Goal: Task Accomplishment & Management: Use online tool/utility

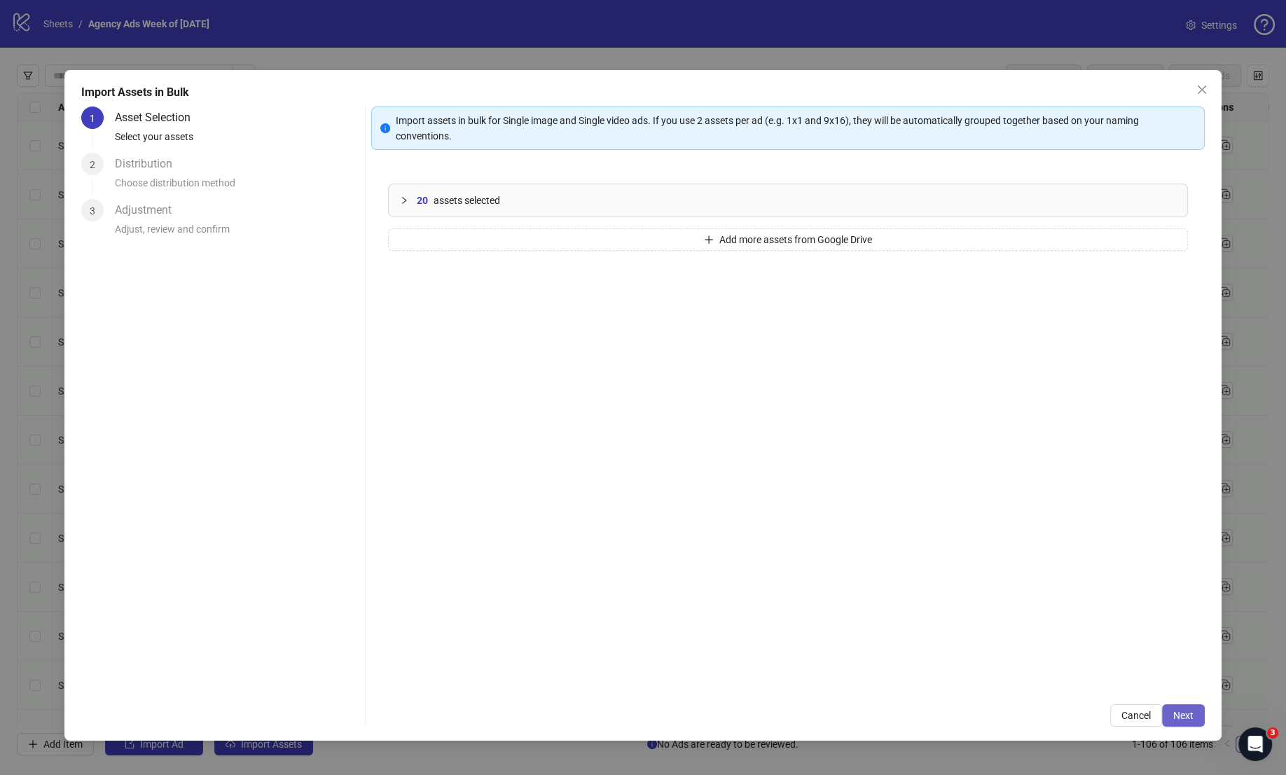
click at [1186, 715] on span "Next" at bounding box center [1183, 714] width 20 height 11
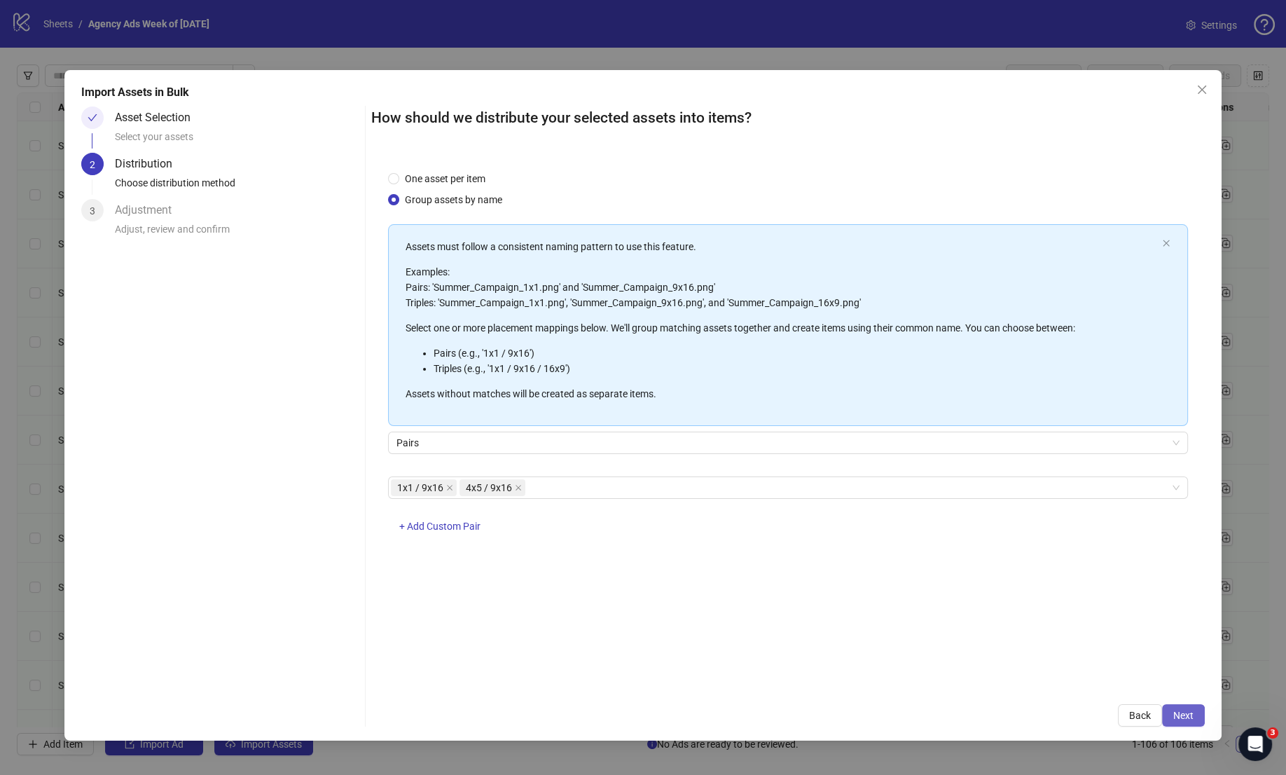
click at [1192, 707] on button "Next" at bounding box center [1183, 715] width 43 height 22
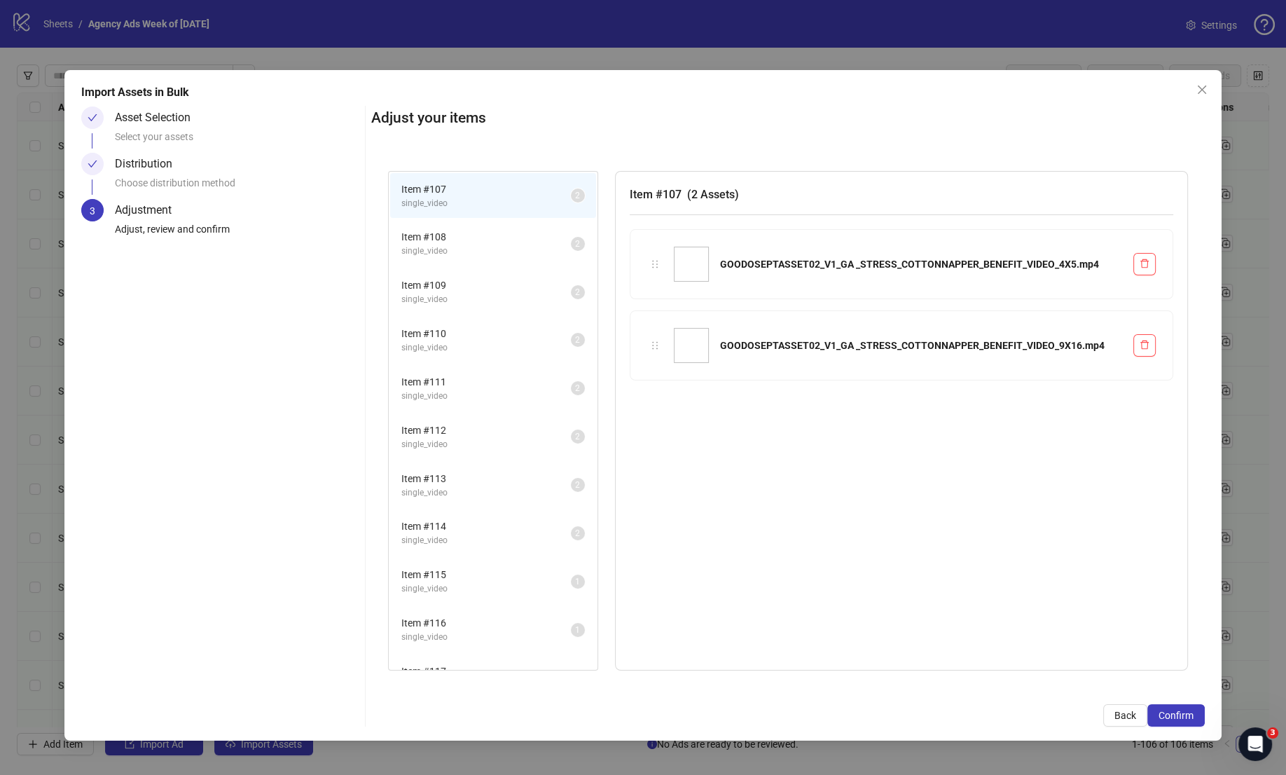
click at [487, 249] on span "single_video" at bounding box center [485, 250] width 169 height 13
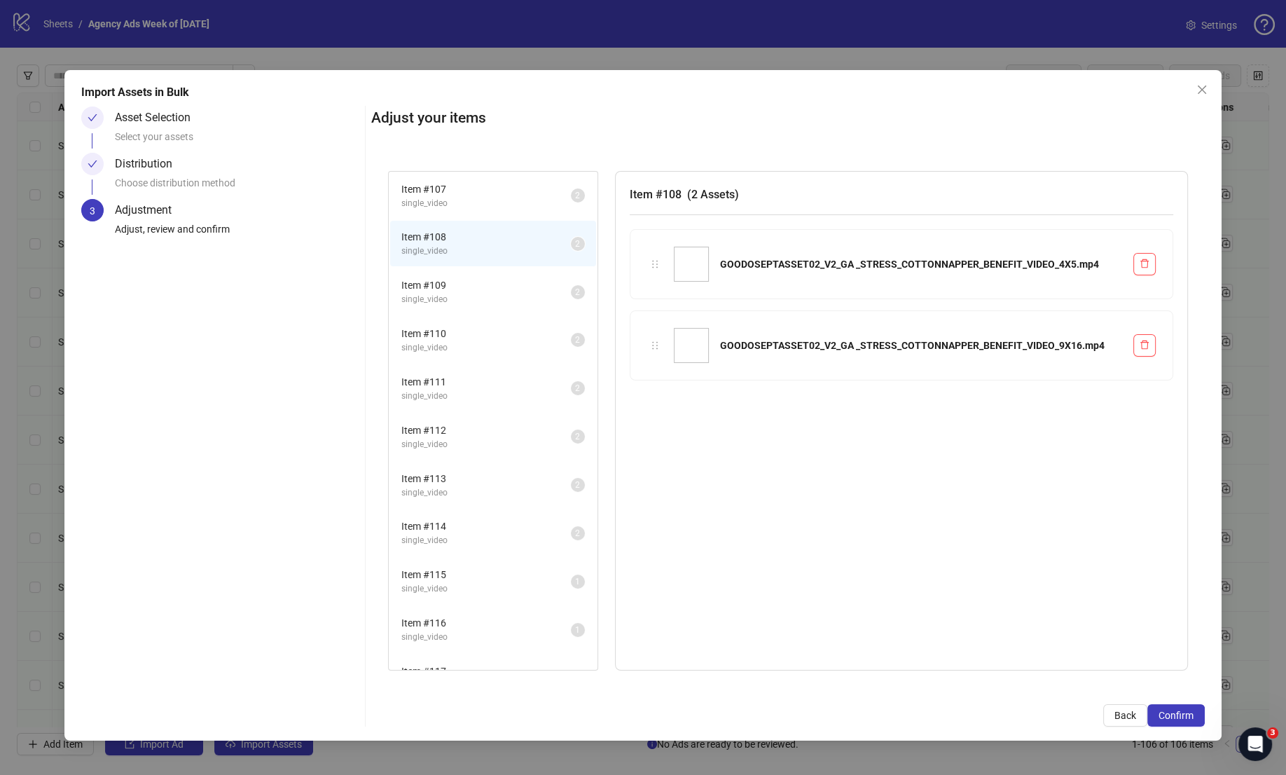
click at [487, 282] on span "Item # 109" at bounding box center [485, 284] width 169 height 15
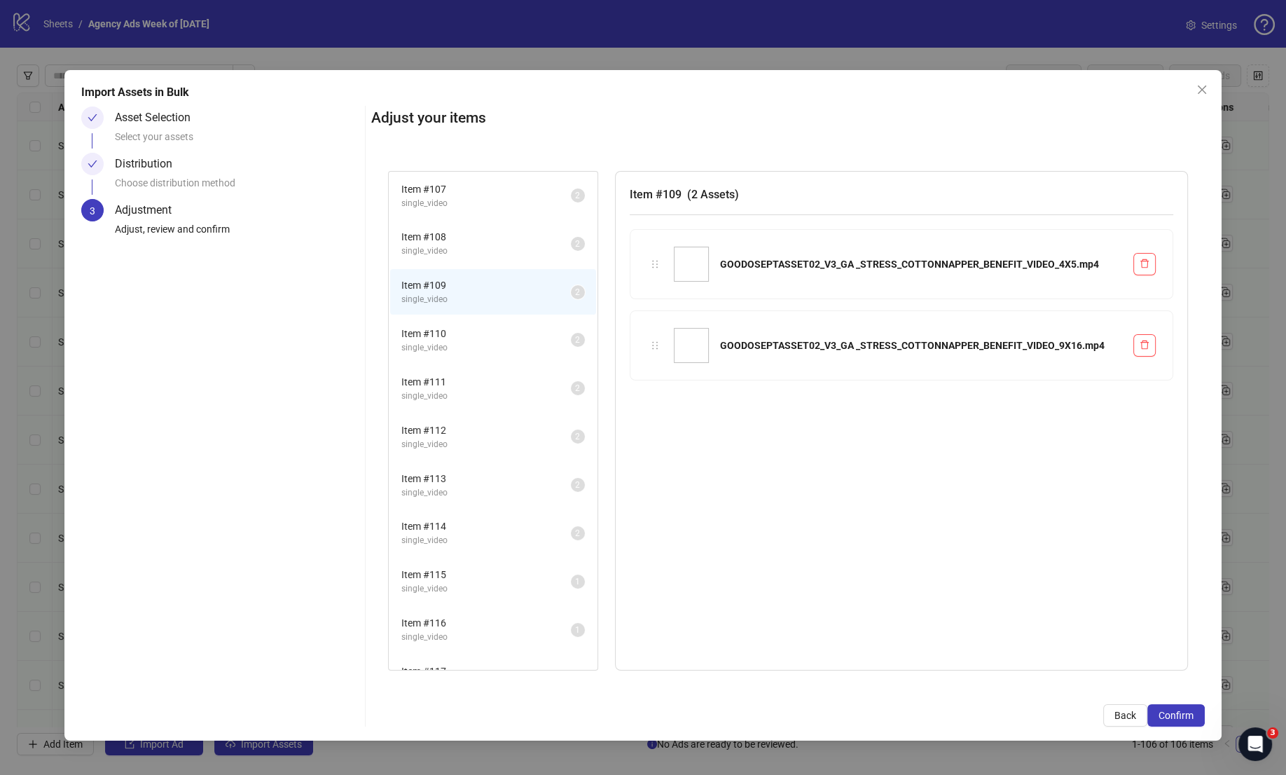
click at [483, 342] on span "single_video" at bounding box center [485, 347] width 169 height 13
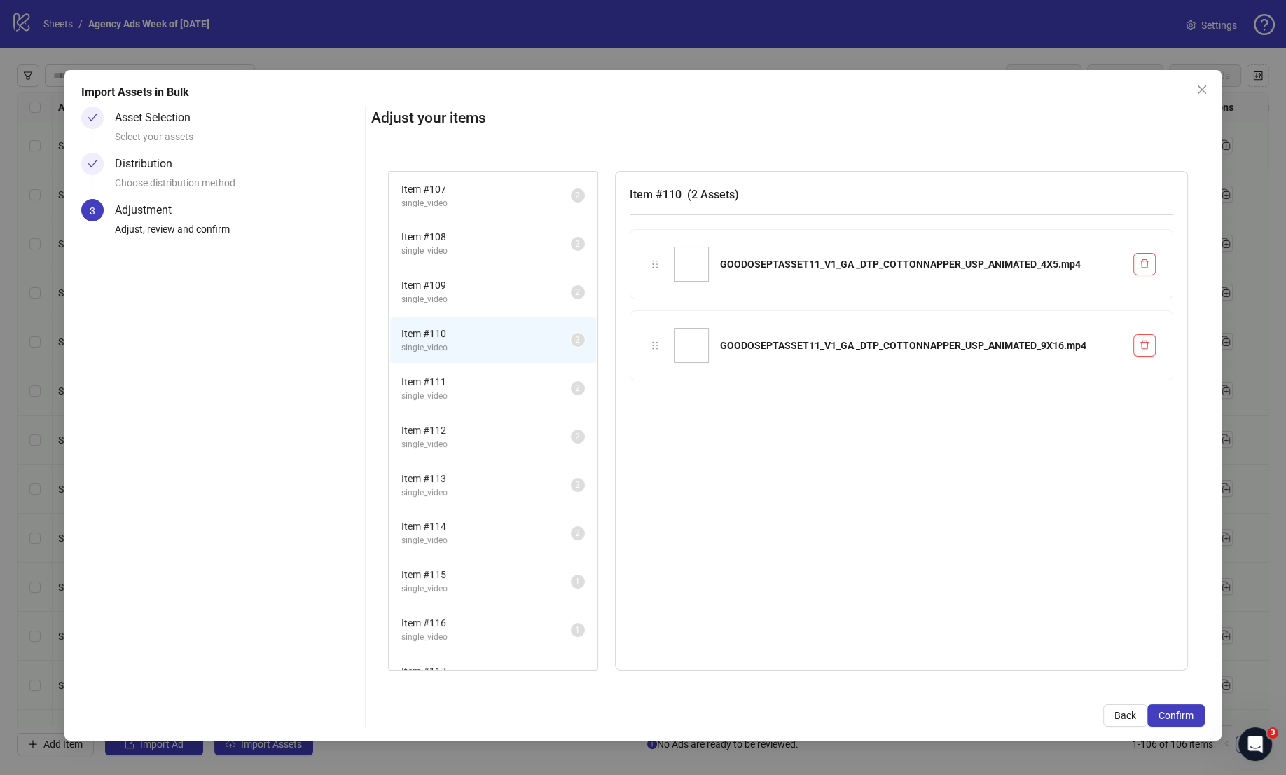
click at [487, 382] on span "Item # 111" at bounding box center [485, 381] width 169 height 15
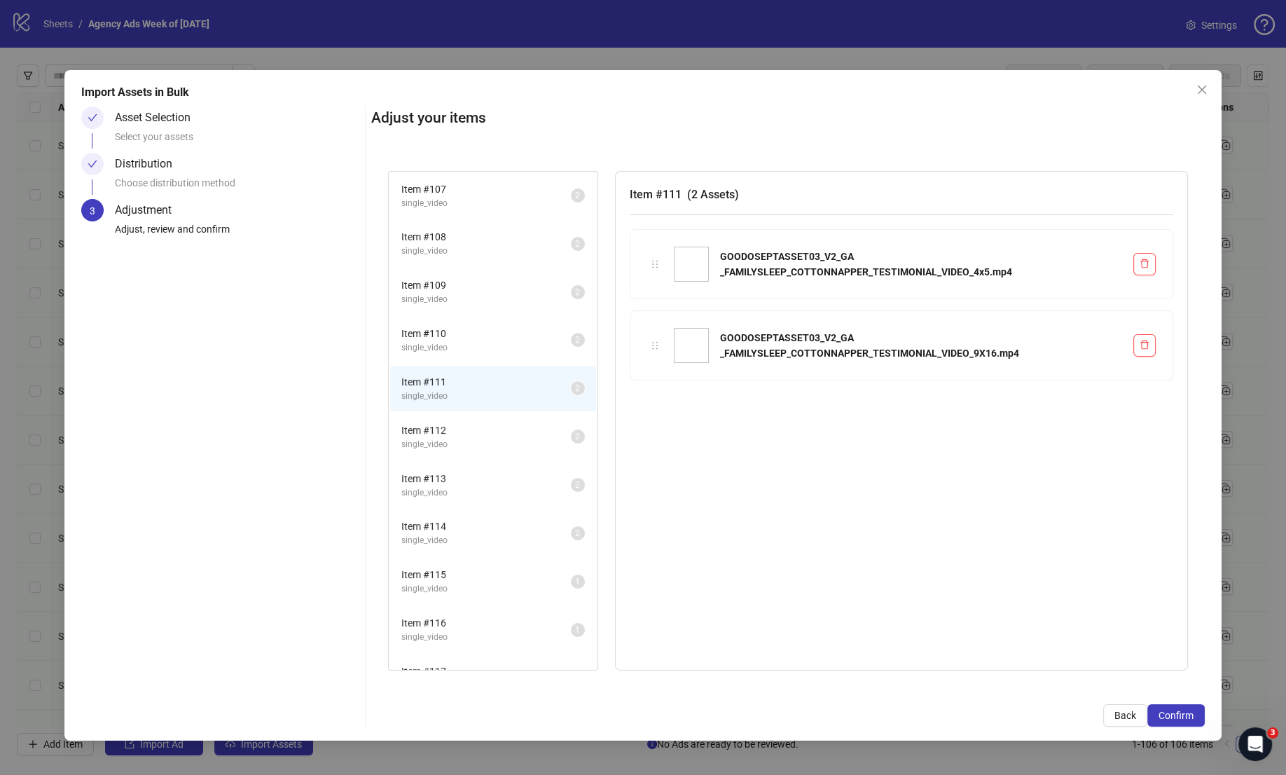
click at [491, 426] on span "Item # 112" at bounding box center [485, 429] width 169 height 15
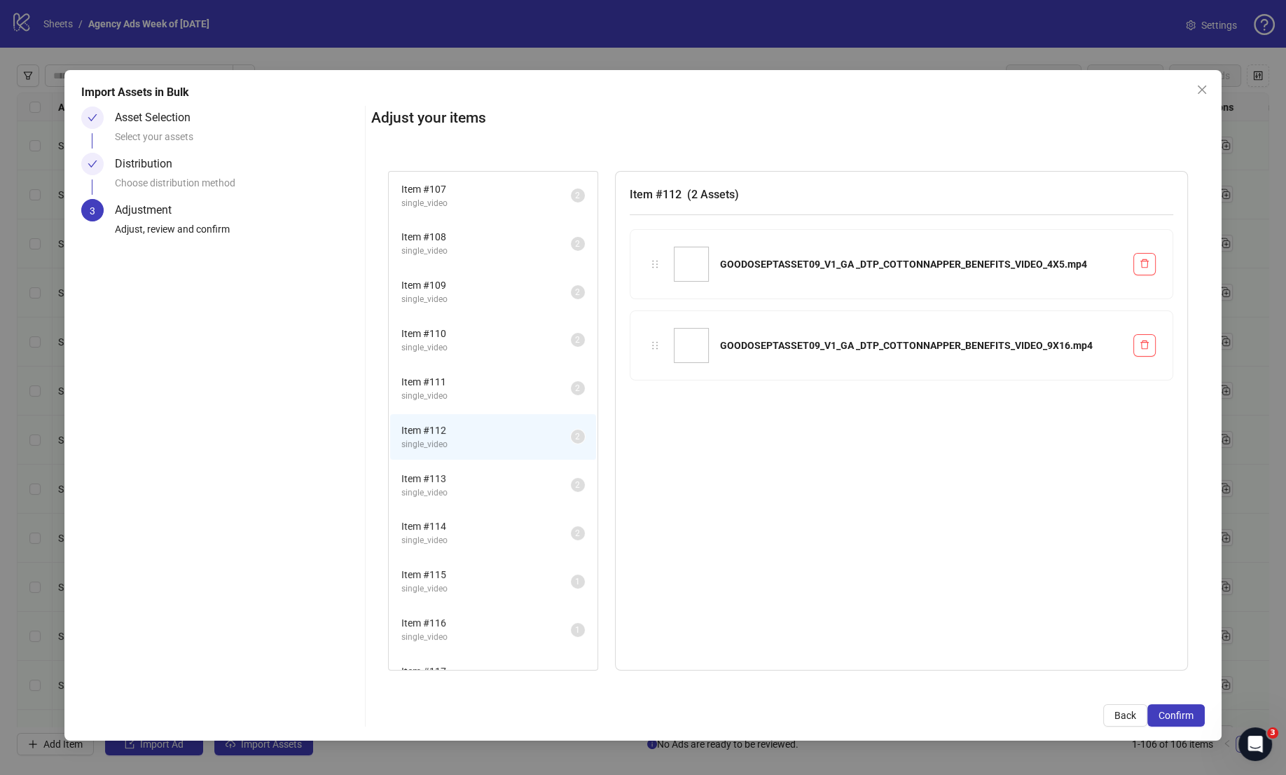
scroll to position [65, 0]
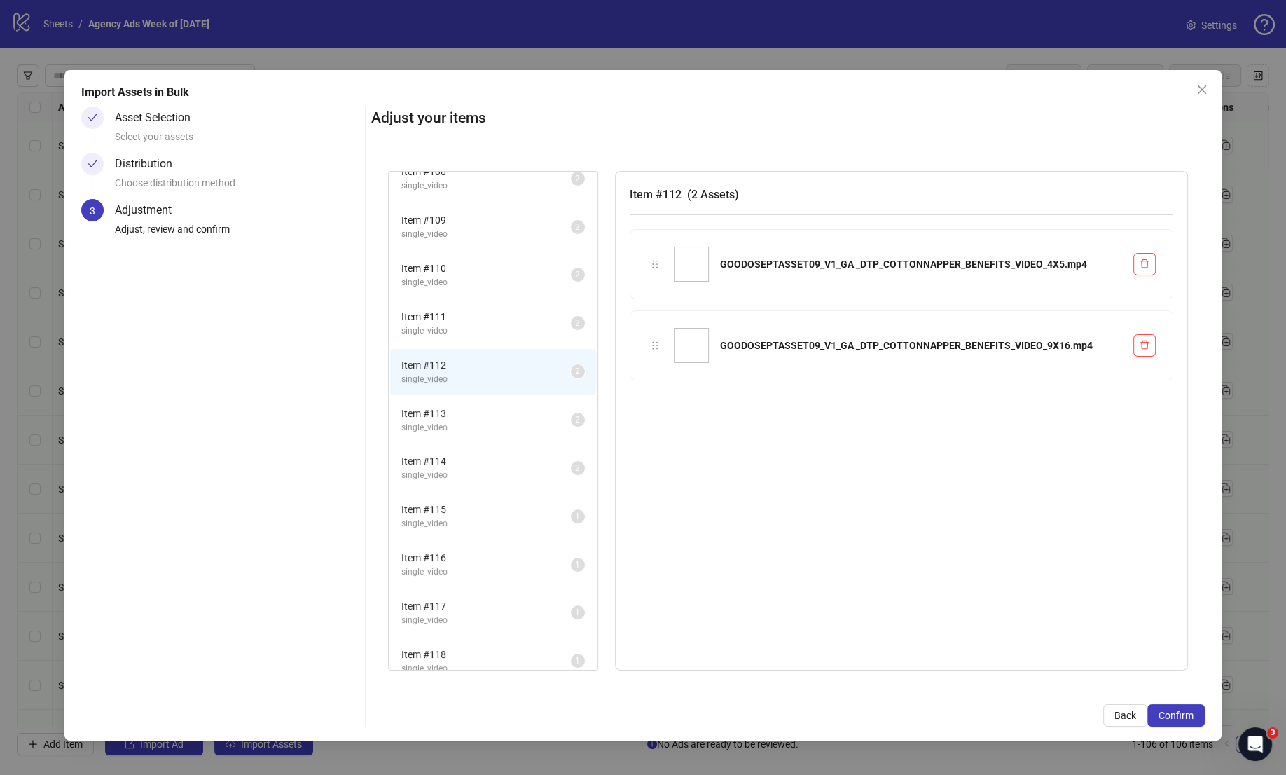
click at [491, 405] on span "Item # 113" at bounding box center [485, 412] width 169 height 15
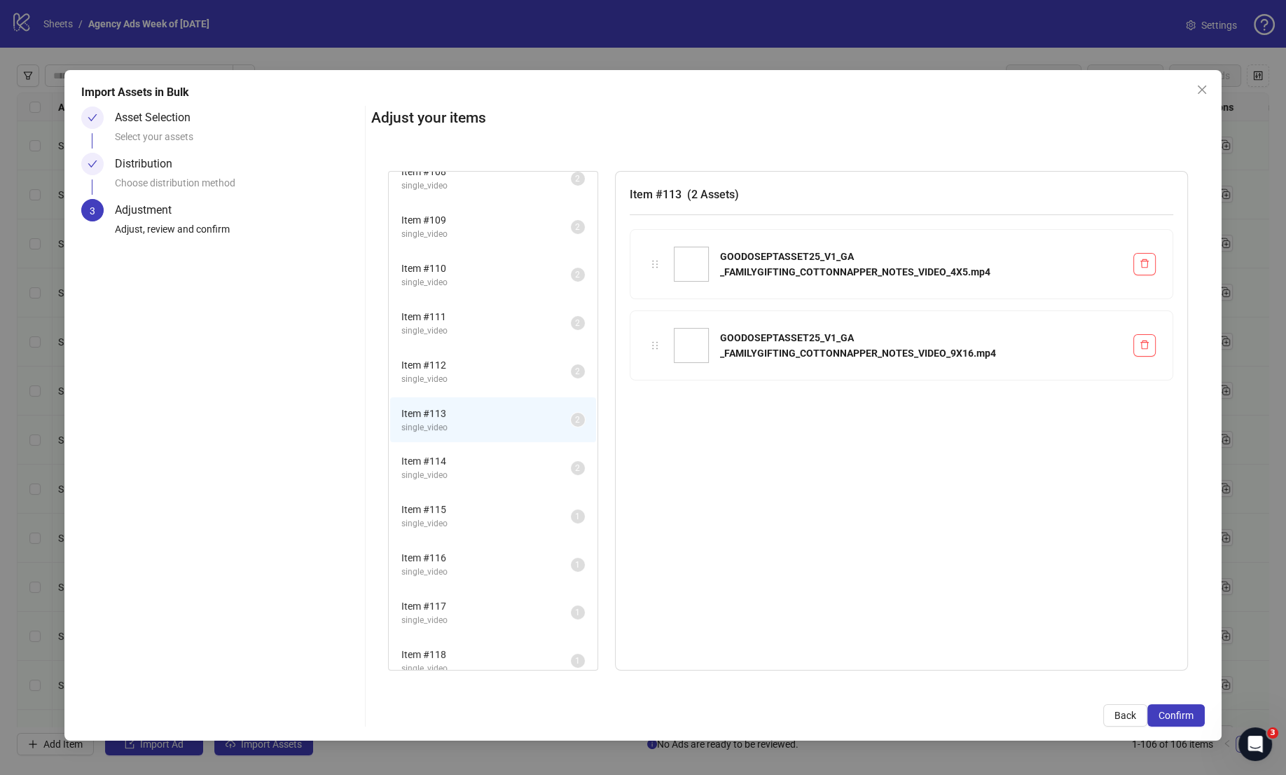
click at [491, 445] on li "Item # 114 single_video 2" at bounding box center [493, 468] width 206 height 46
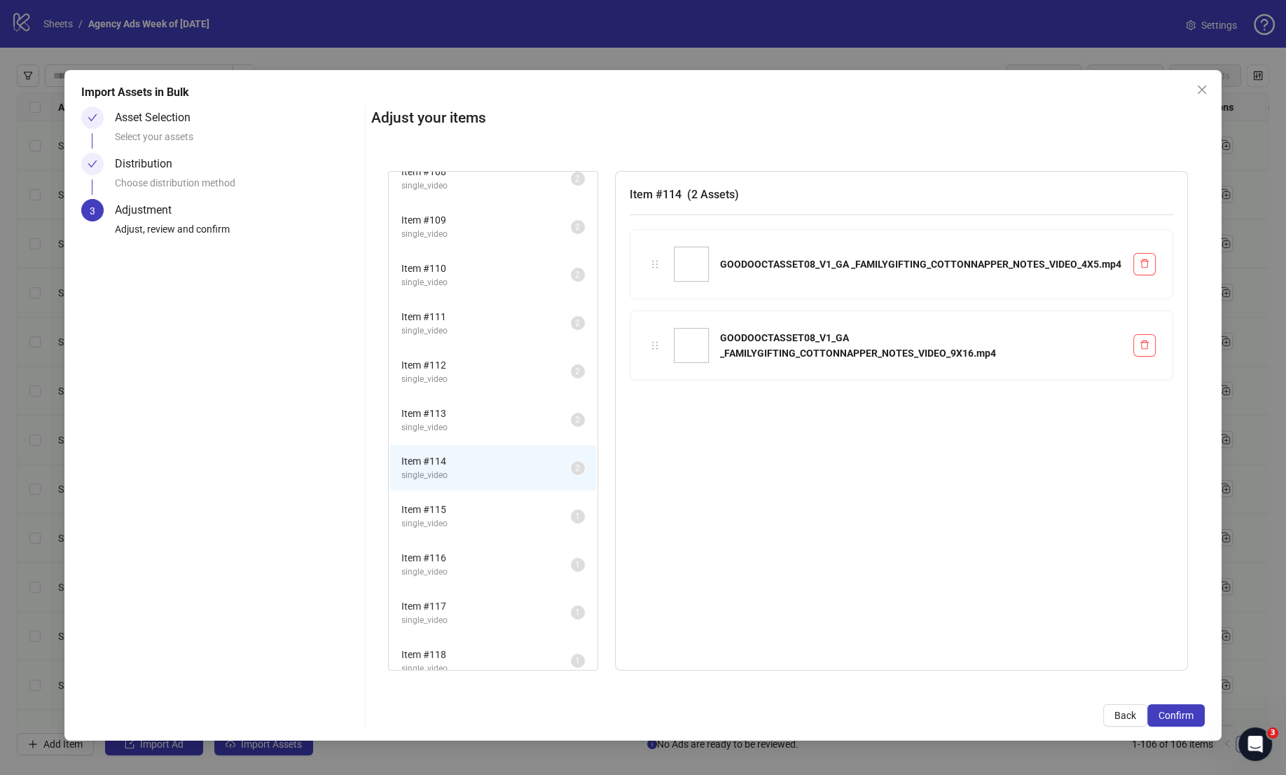
click at [495, 501] on span "Item # 115" at bounding box center [485, 508] width 169 height 15
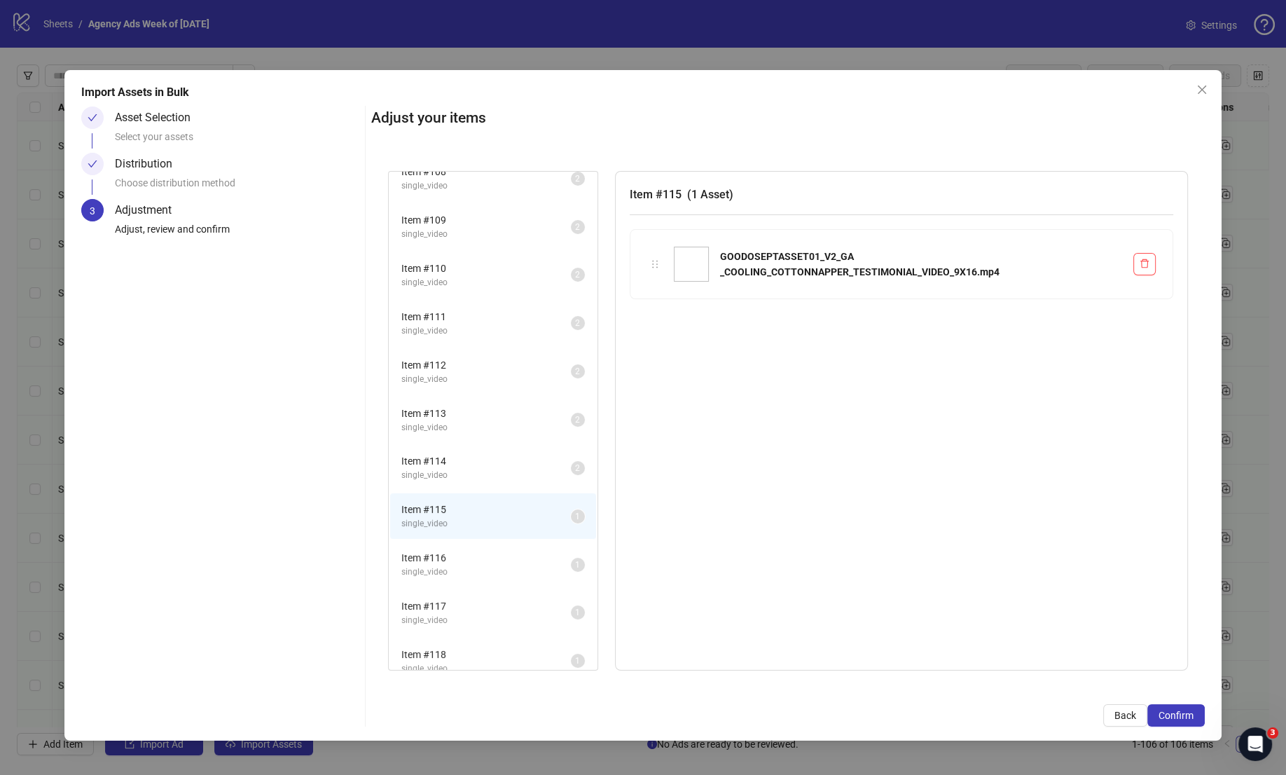
click at [500, 550] on span "Item # 116" at bounding box center [485, 557] width 169 height 15
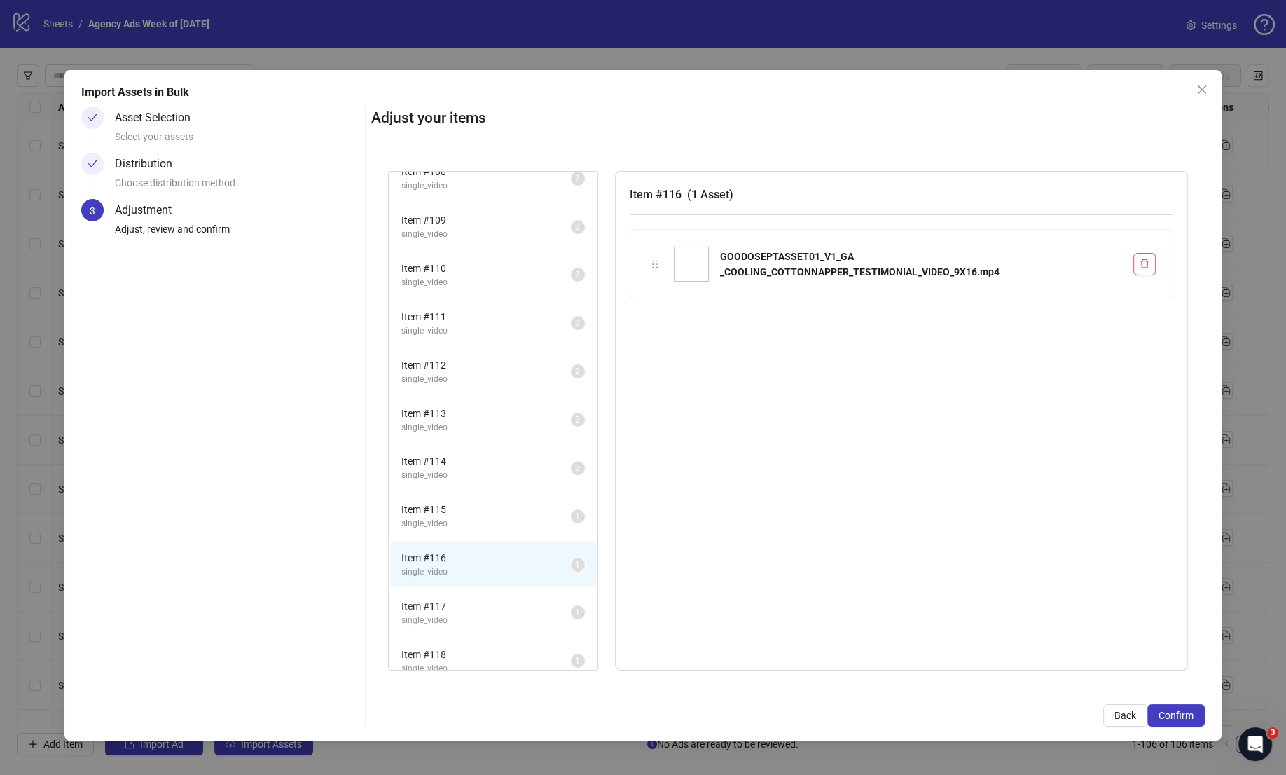
click at [502, 598] on span "Item # 117" at bounding box center [485, 605] width 169 height 15
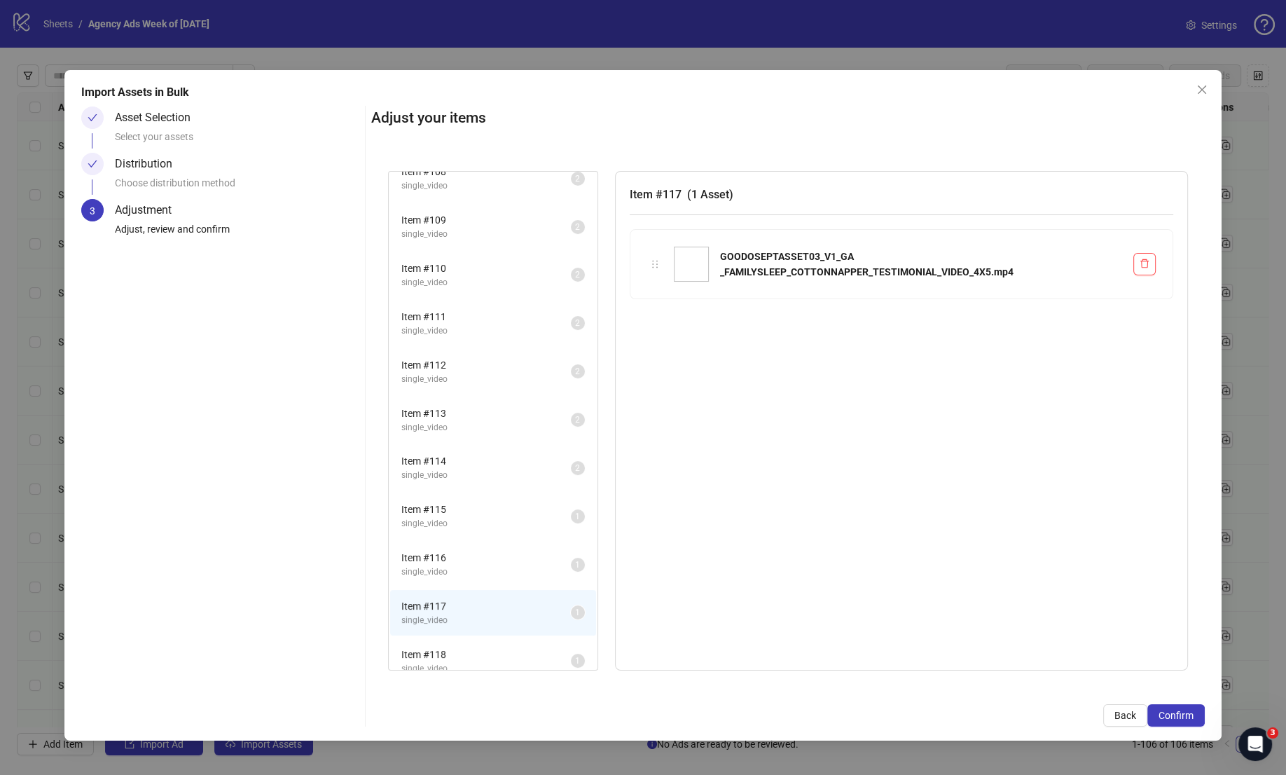
click at [500, 646] on span "Item # 118" at bounding box center [485, 653] width 169 height 15
click at [488, 598] on span "Item # 117" at bounding box center [485, 605] width 169 height 15
click at [485, 646] on span "Item # 118" at bounding box center [485, 653] width 169 height 15
click at [483, 613] on span "single_video" at bounding box center [485, 619] width 169 height 13
click at [482, 646] on span "Item # 118" at bounding box center [485, 653] width 169 height 15
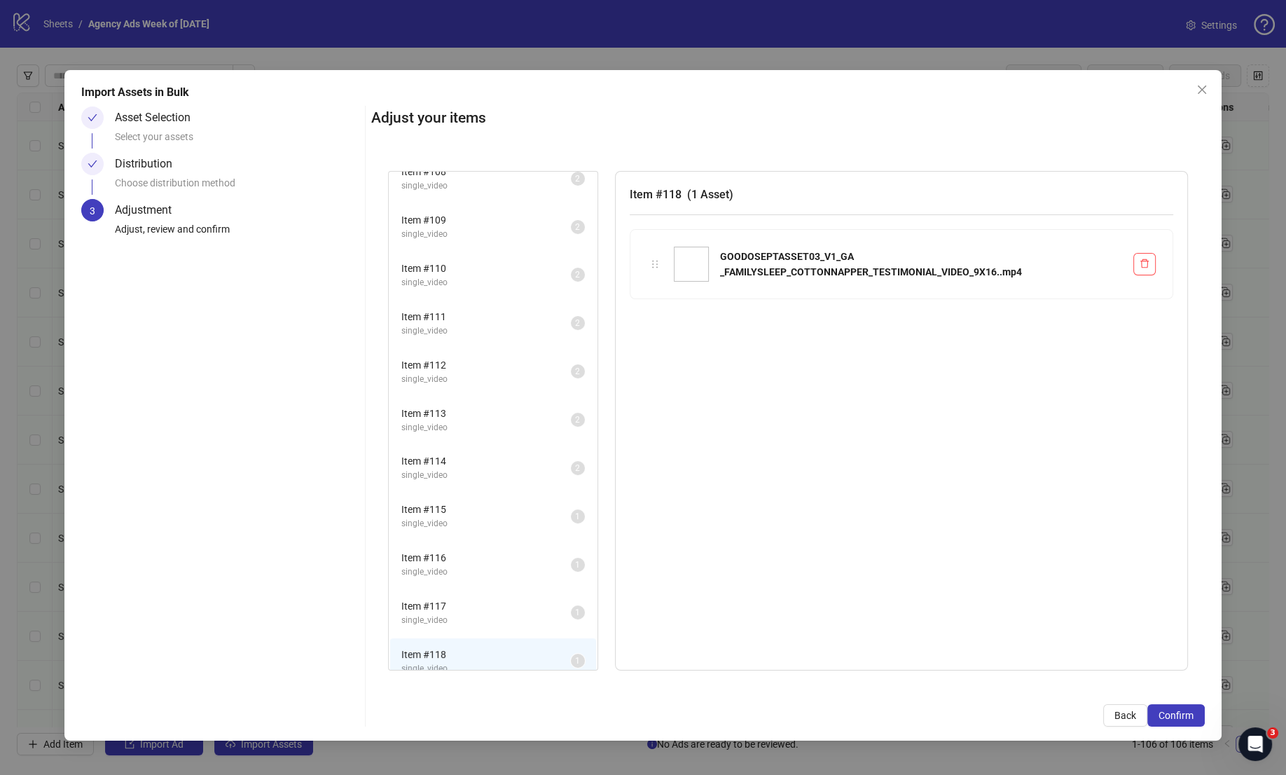
click at [478, 615] on li "Item # 117 single_video 1" at bounding box center [493, 613] width 206 height 46
click at [480, 662] on span "single_video" at bounding box center [485, 668] width 169 height 13
click at [476, 616] on li "Item # 117 single_video 1" at bounding box center [493, 613] width 206 height 46
click at [499, 565] on span "single_video" at bounding box center [485, 571] width 169 height 13
click at [491, 493] on li "Item # 115 single_video 1" at bounding box center [493, 516] width 206 height 46
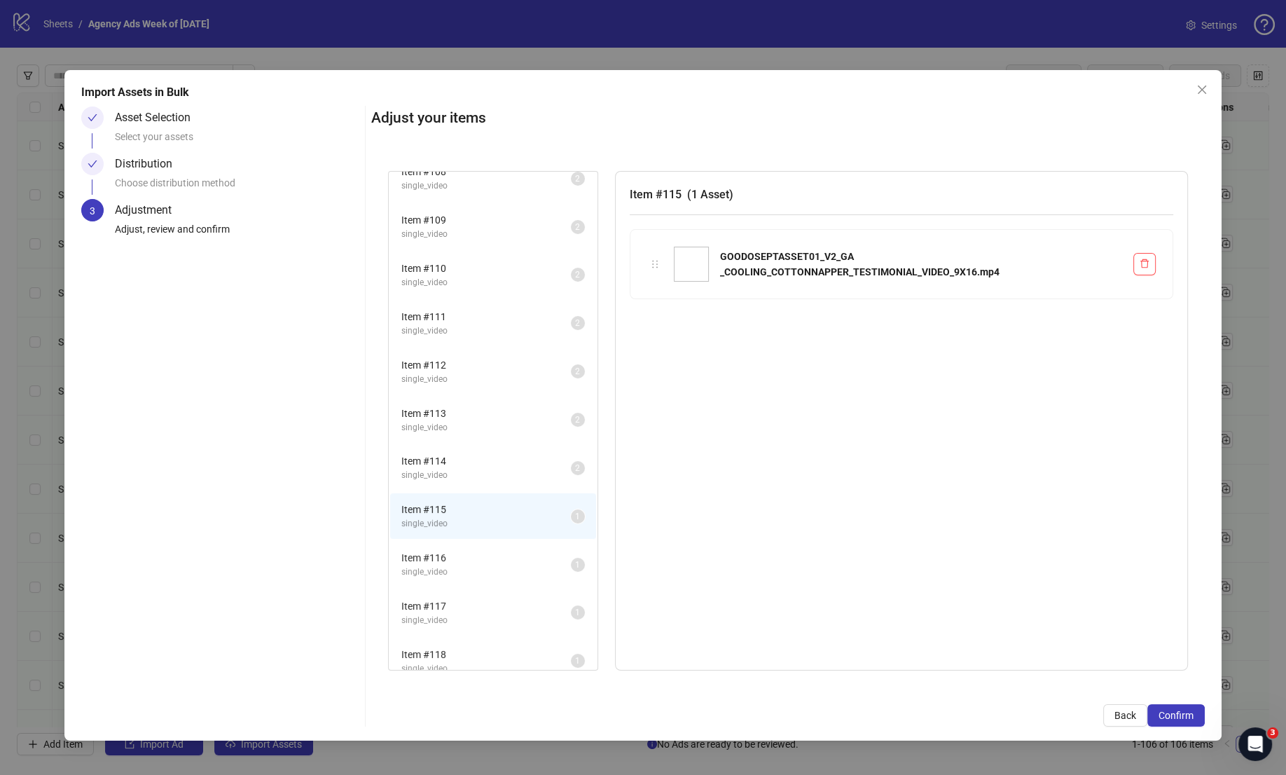
click at [492, 525] on li "Item # 115 single_video 1" at bounding box center [493, 516] width 206 height 46
click at [494, 550] on span "Item # 116" at bounding box center [485, 557] width 169 height 15
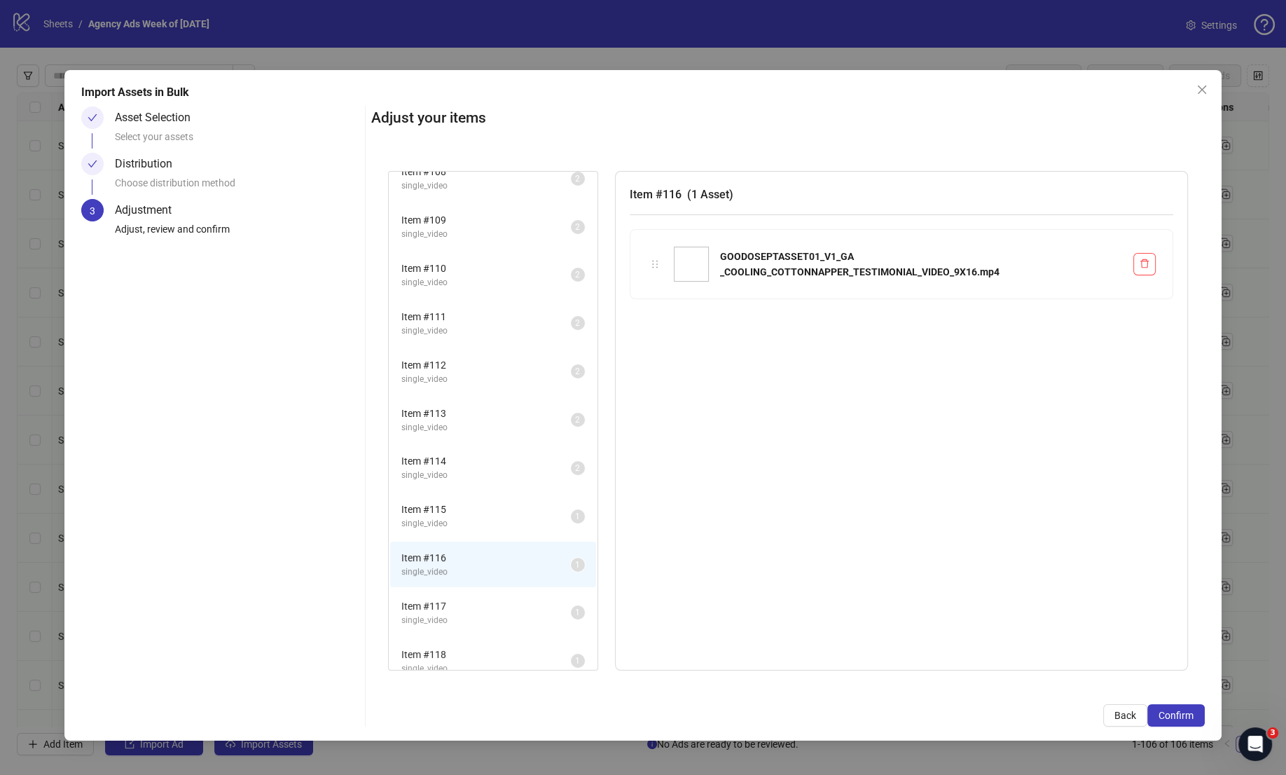
click at [494, 613] on span "single_video" at bounding box center [485, 619] width 169 height 13
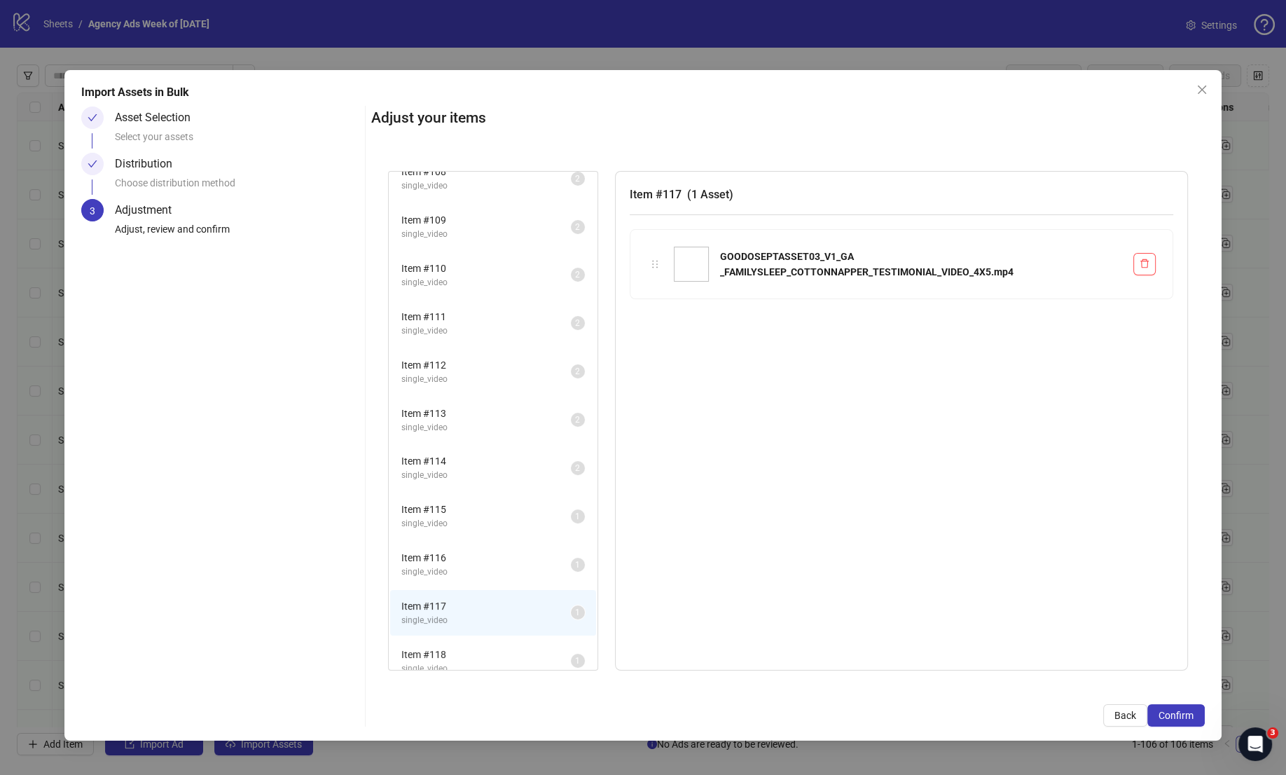
click at [497, 646] on span "Item # 118" at bounding box center [485, 653] width 169 height 15
click at [487, 613] on span "single_video" at bounding box center [485, 619] width 169 height 13
click at [490, 646] on span "Item # 118" at bounding box center [485, 653] width 169 height 15
click at [487, 613] on span "single_video" at bounding box center [485, 619] width 169 height 13
click at [487, 646] on span "Item # 118" at bounding box center [485, 653] width 169 height 15
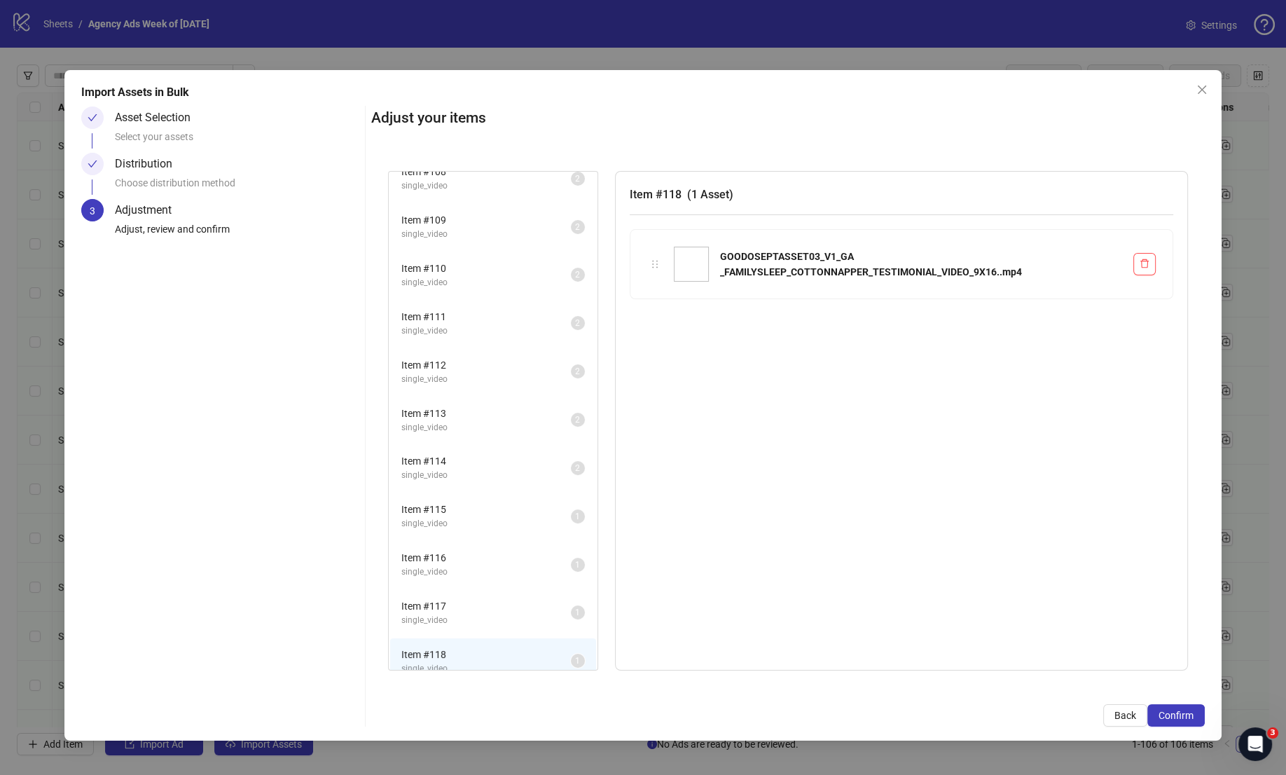
click at [487, 613] on span "single_video" at bounding box center [485, 619] width 169 height 13
drag, startPoint x: 417, startPoint y: 596, endPoint x: 431, endPoint y: 619, distance: 27.4
click at [420, 641] on ul "Item # 107 single_video 2 Item # 108 single_video 2 Item # 109 single_video 2 I…" at bounding box center [493, 395] width 209 height 578
click at [448, 598] on span "Item # 117" at bounding box center [485, 605] width 169 height 15
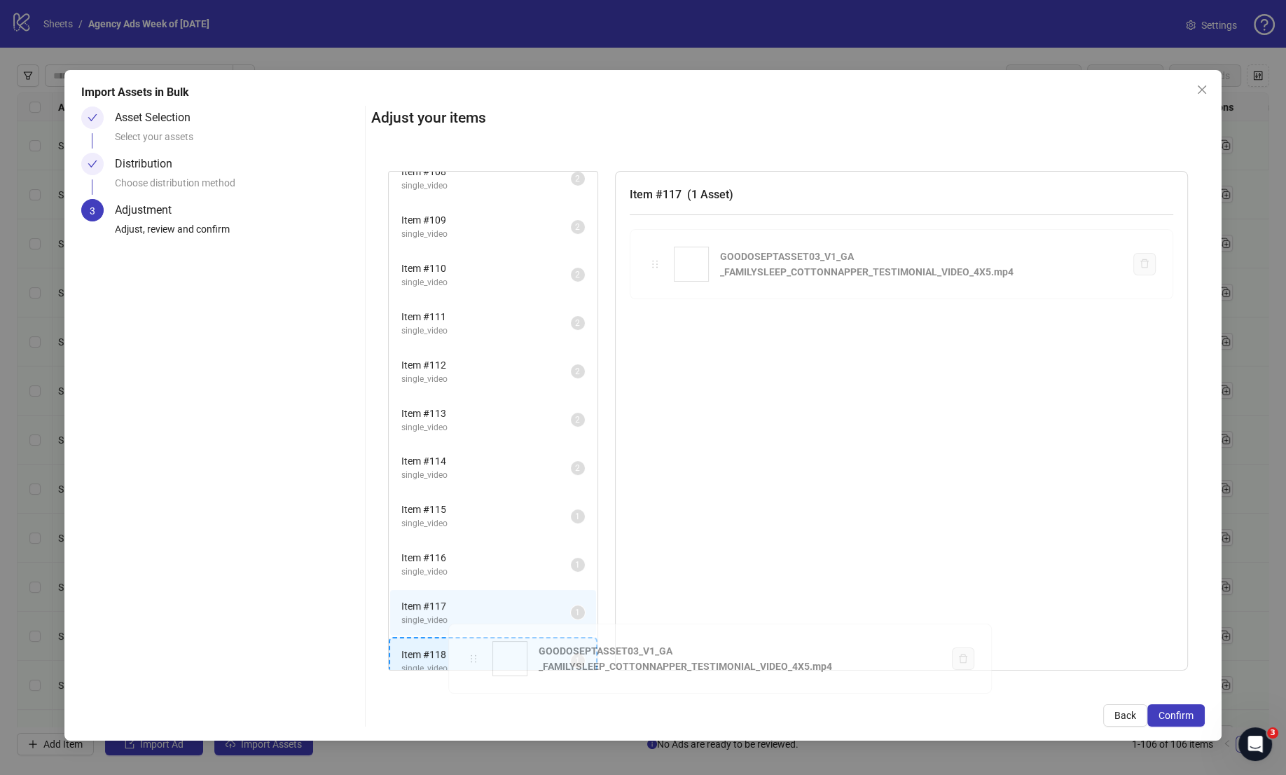
drag, startPoint x: 657, startPoint y: 264, endPoint x: 478, endPoint y: 650, distance: 425.2
click at [476, 657] on div "Item # 107 single_video 2 Item # 108 single_video 2 Item # 109 single_video 2 I…" at bounding box center [788, 421] width 834 height 534
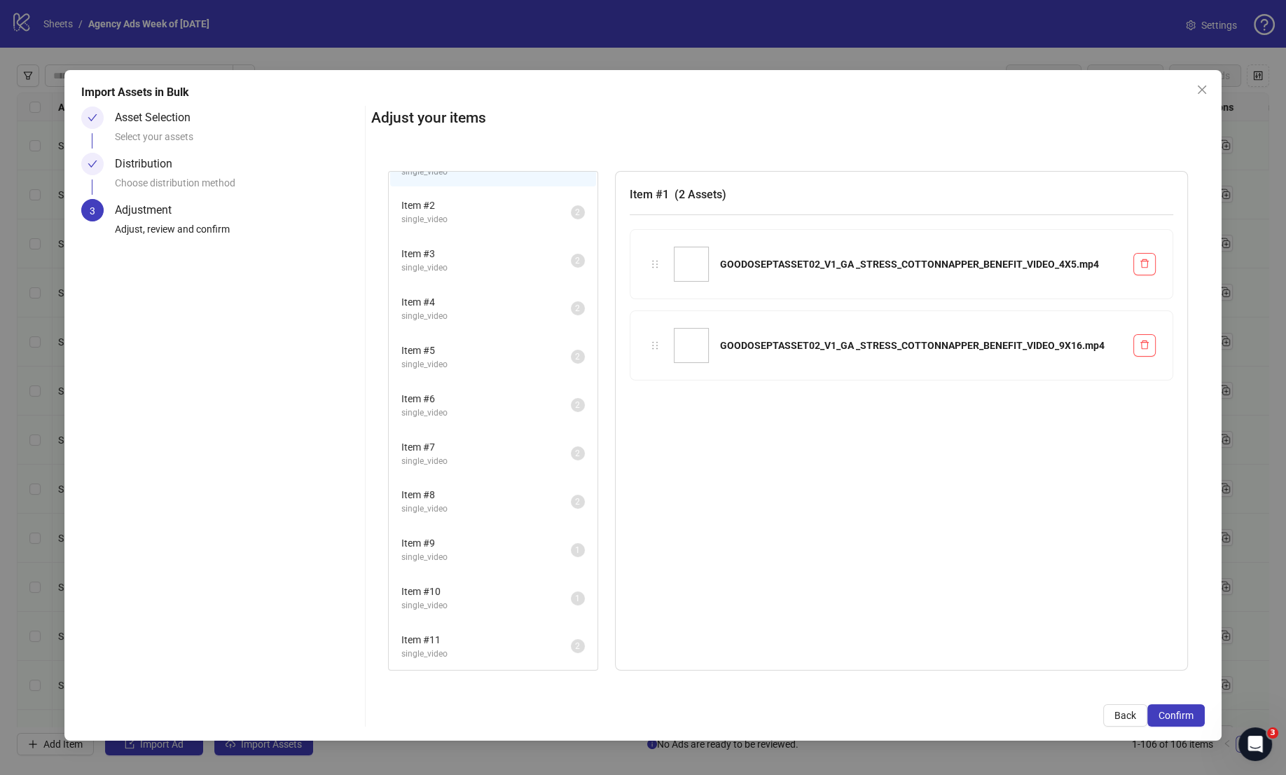
scroll to position [18, 0]
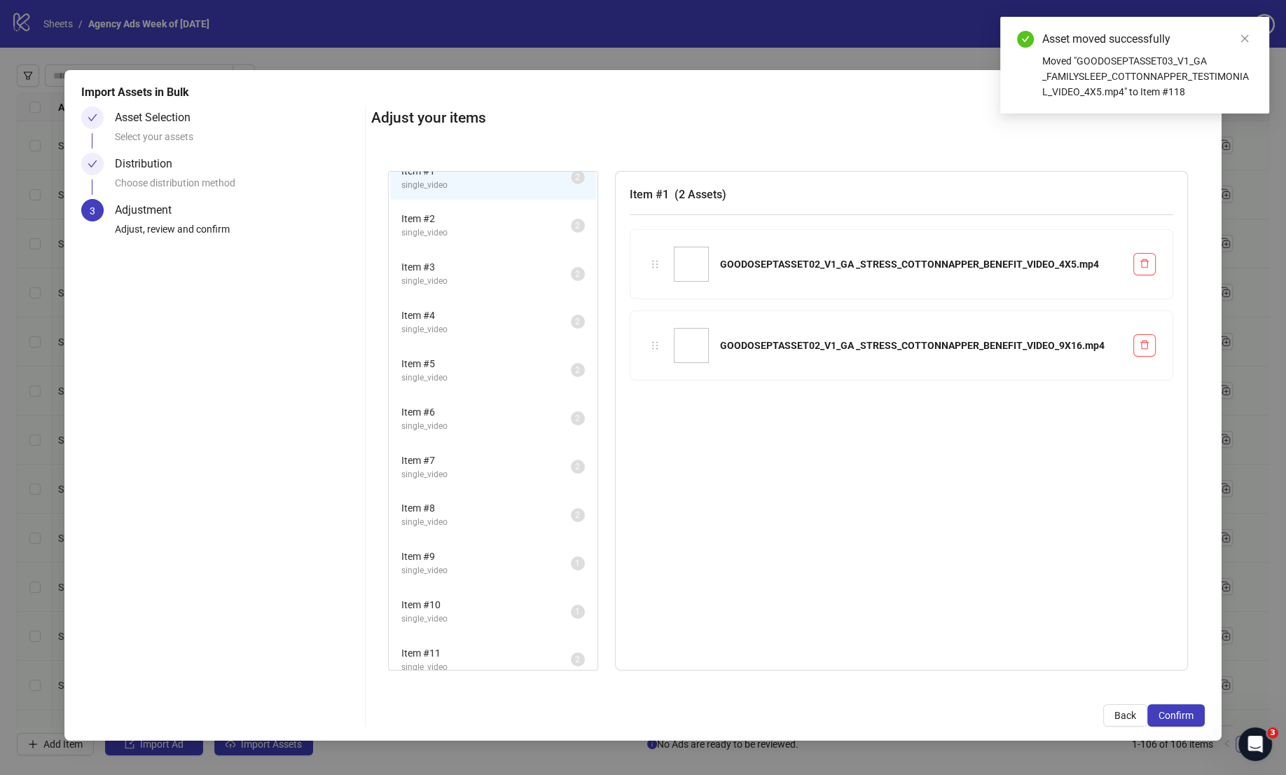
click at [483, 597] on span "Item # 10" at bounding box center [485, 604] width 169 height 15
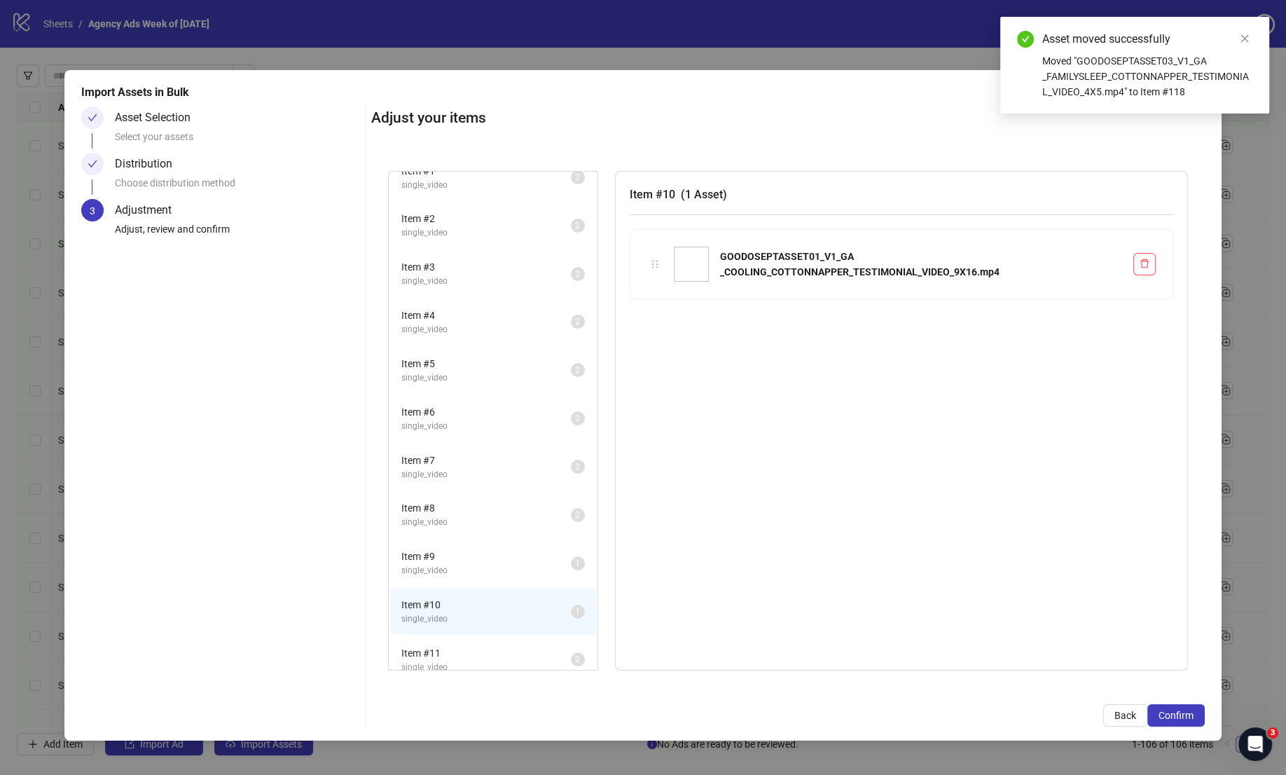
click at [485, 564] on span "single_video" at bounding box center [485, 570] width 169 height 13
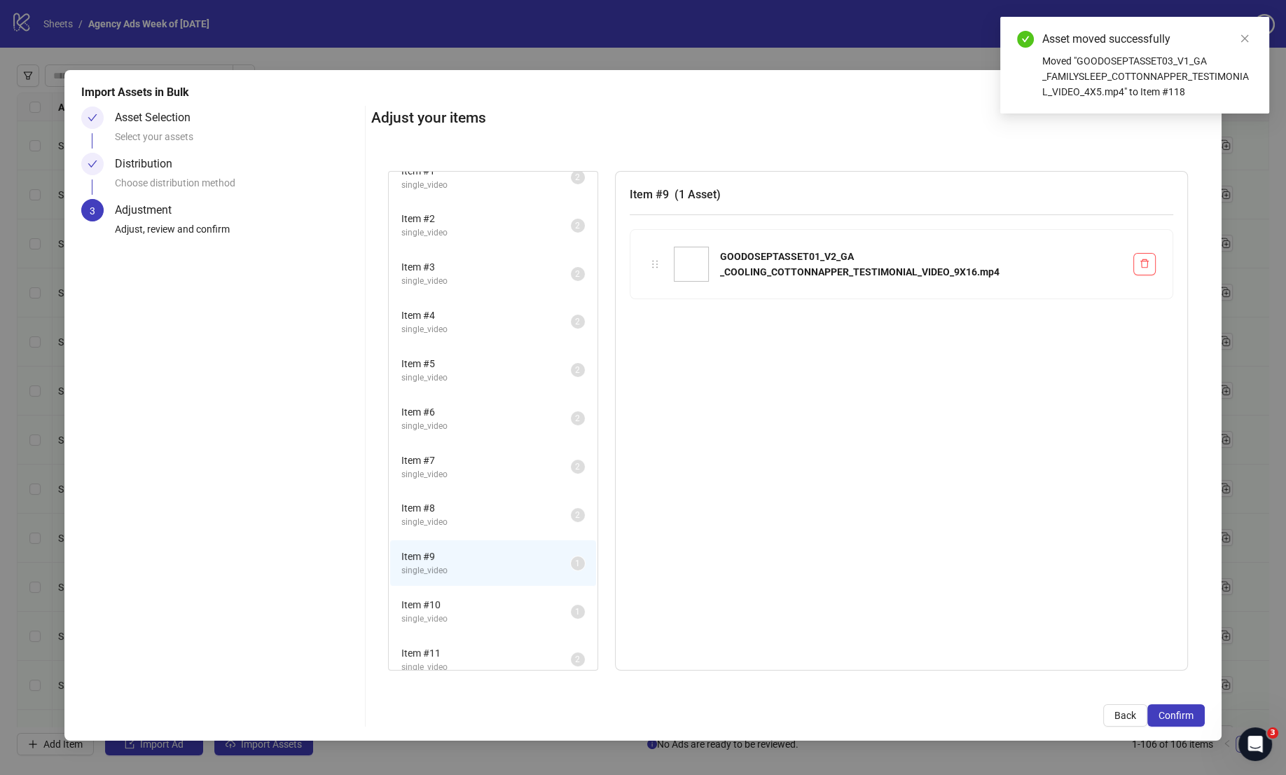
click at [481, 515] on span "single_video" at bounding box center [485, 521] width 169 height 13
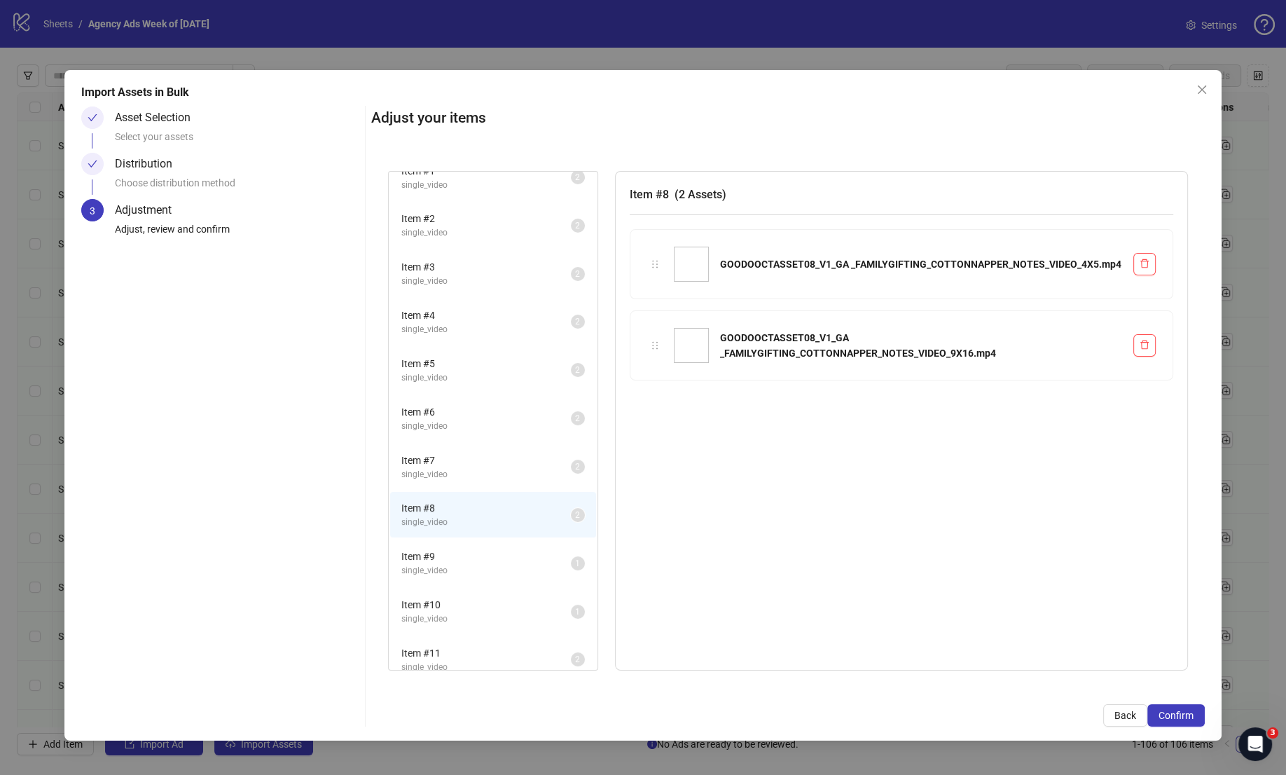
click at [487, 471] on span "single_video" at bounding box center [485, 474] width 169 height 13
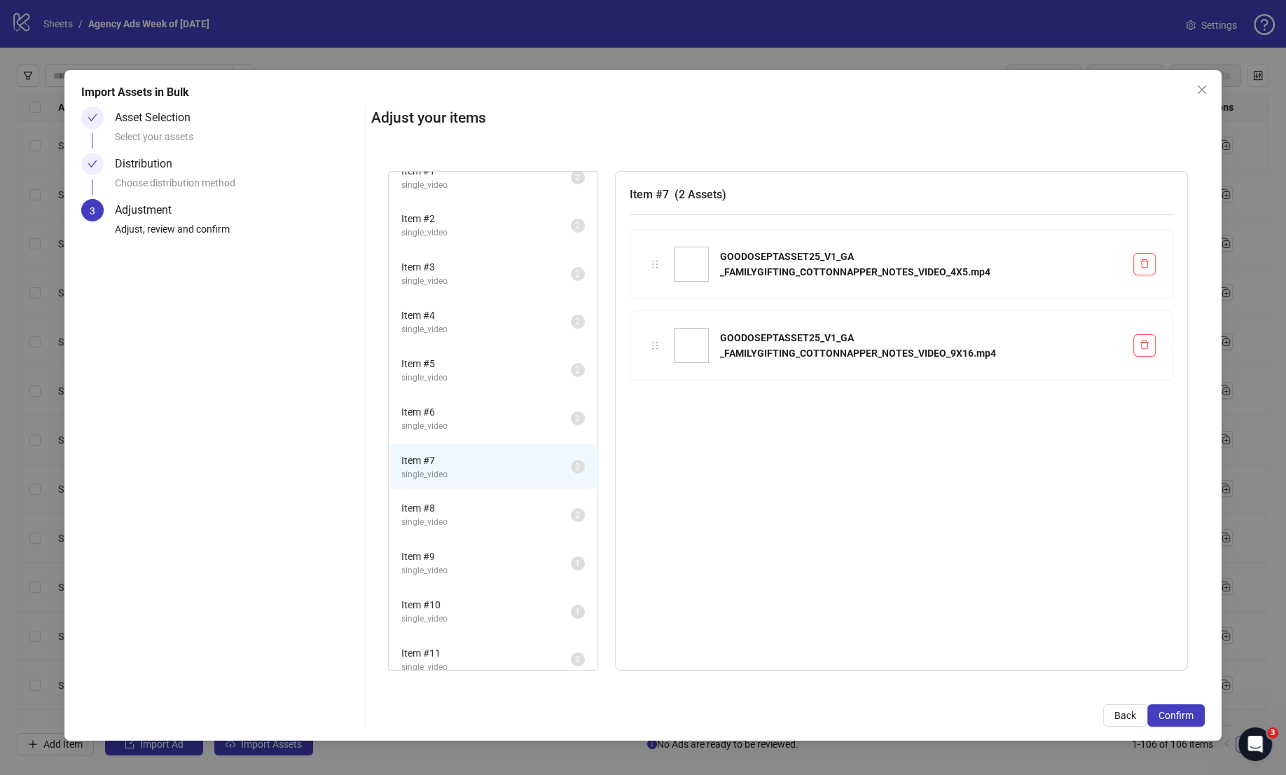
scroll to position [0, 0]
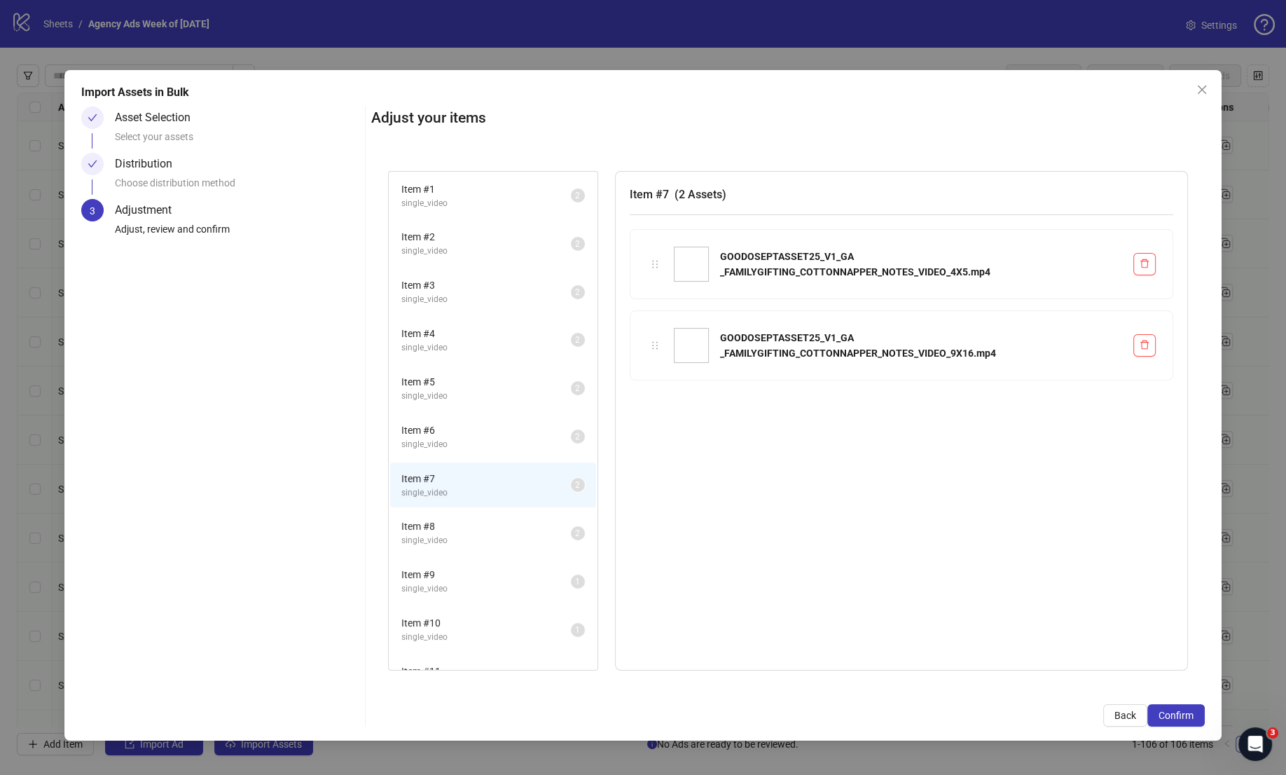
click at [497, 211] on li "Item # 1 single_video 2" at bounding box center [493, 196] width 206 height 46
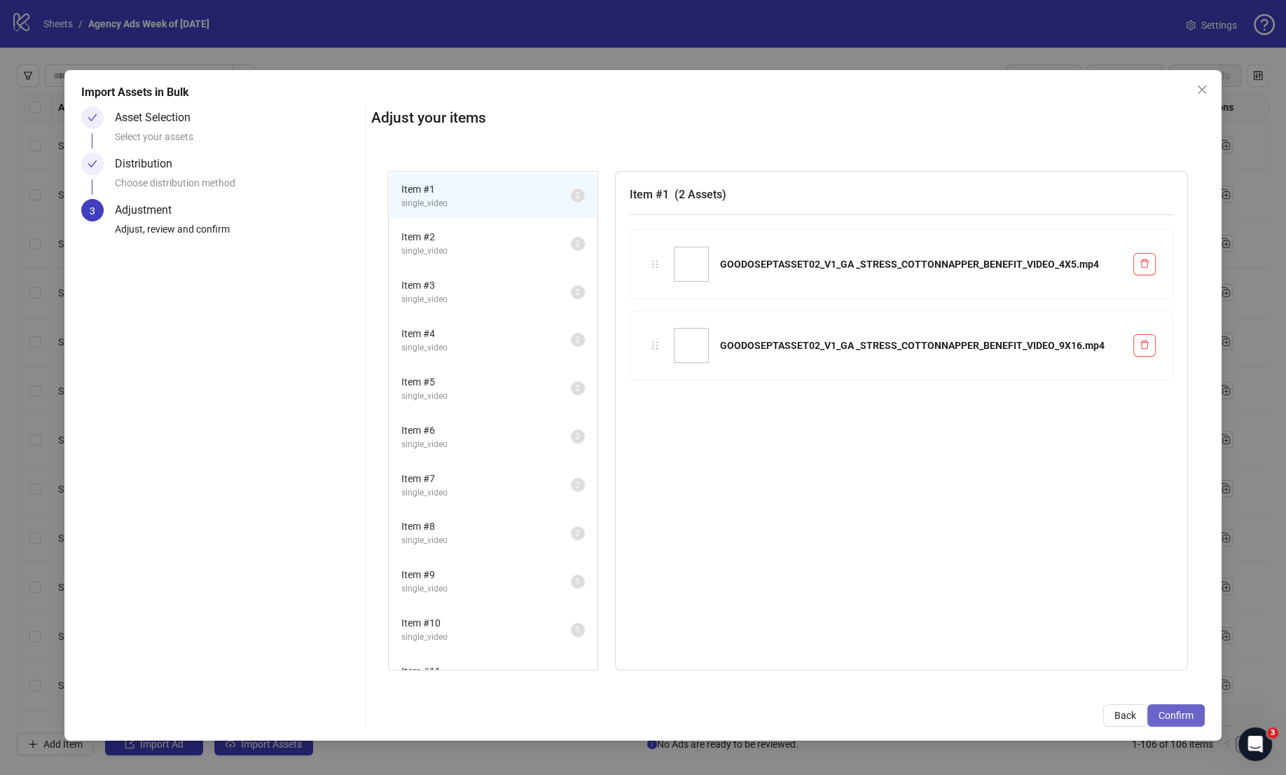
click at [1178, 719] on span "Confirm" at bounding box center [1175, 714] width 35 height 11
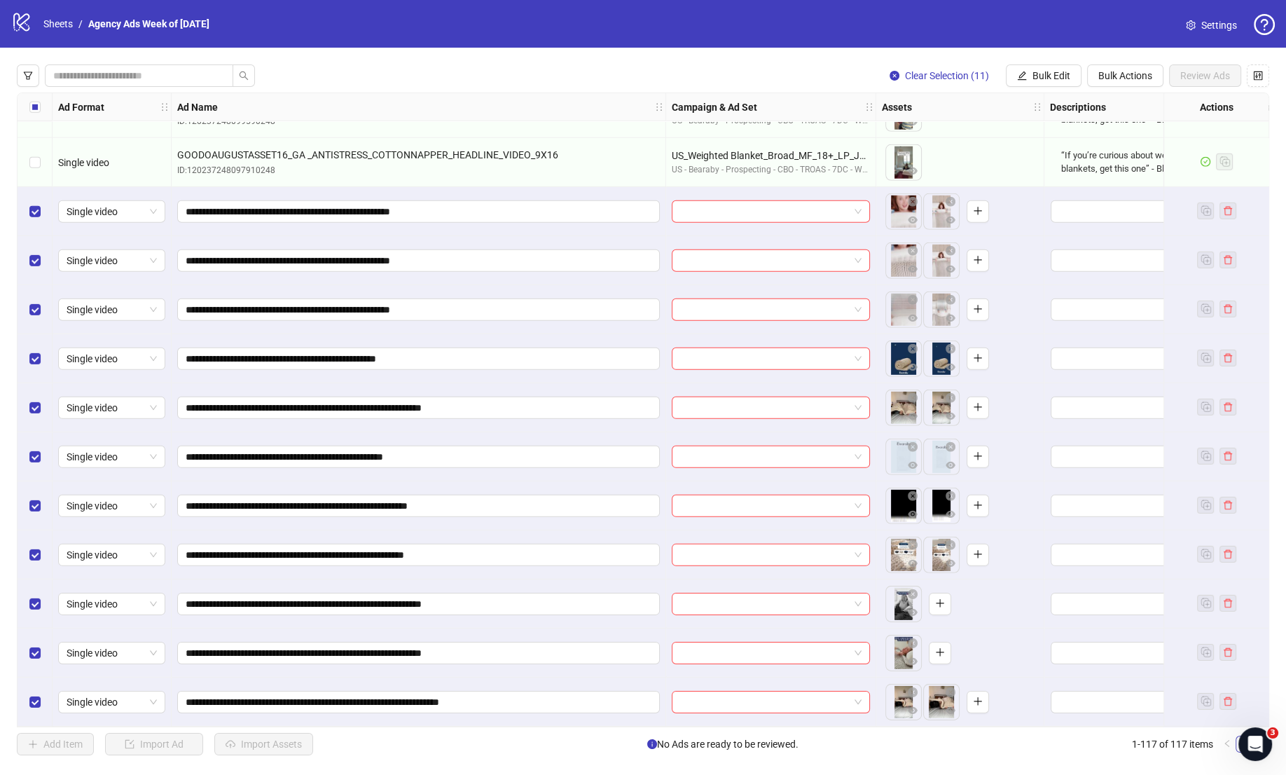
scroll to position [5060, 0]
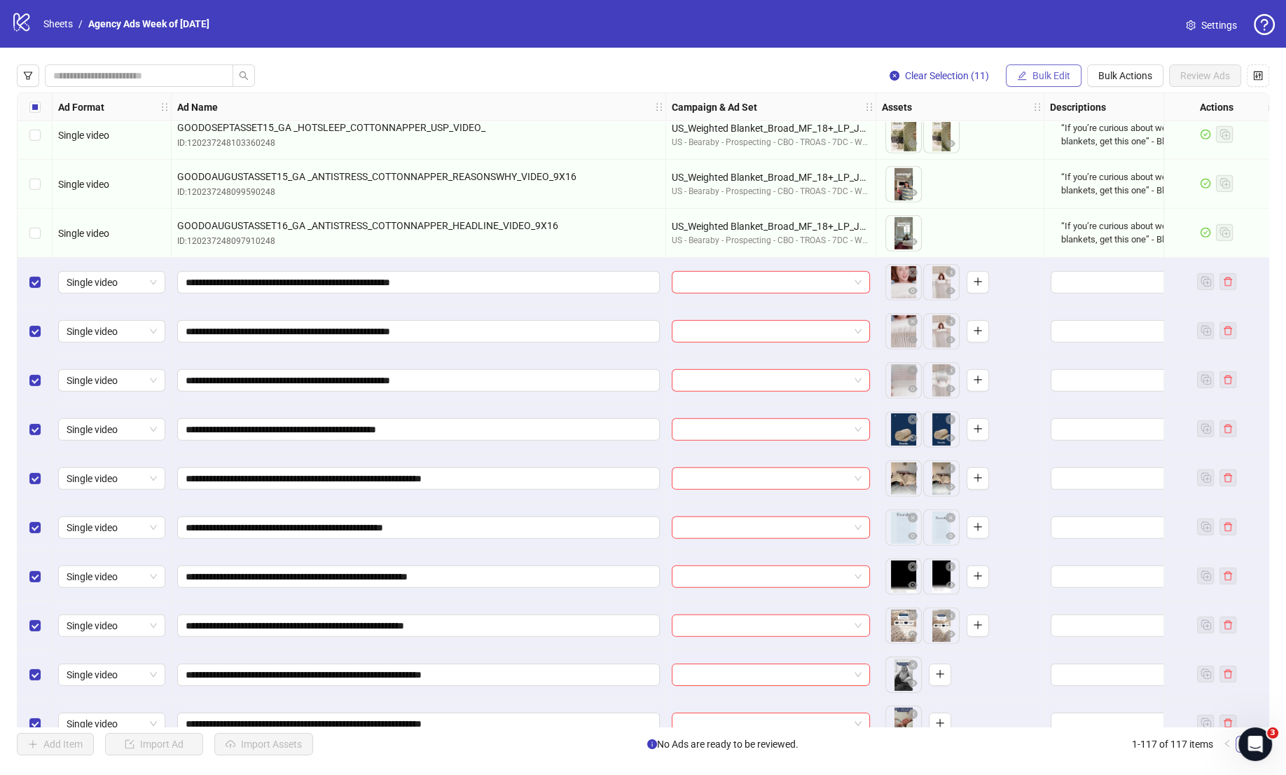
click at [1035, 82] on button "Bulk Edit" at bounding box center [1044, 75] width 76 height 22
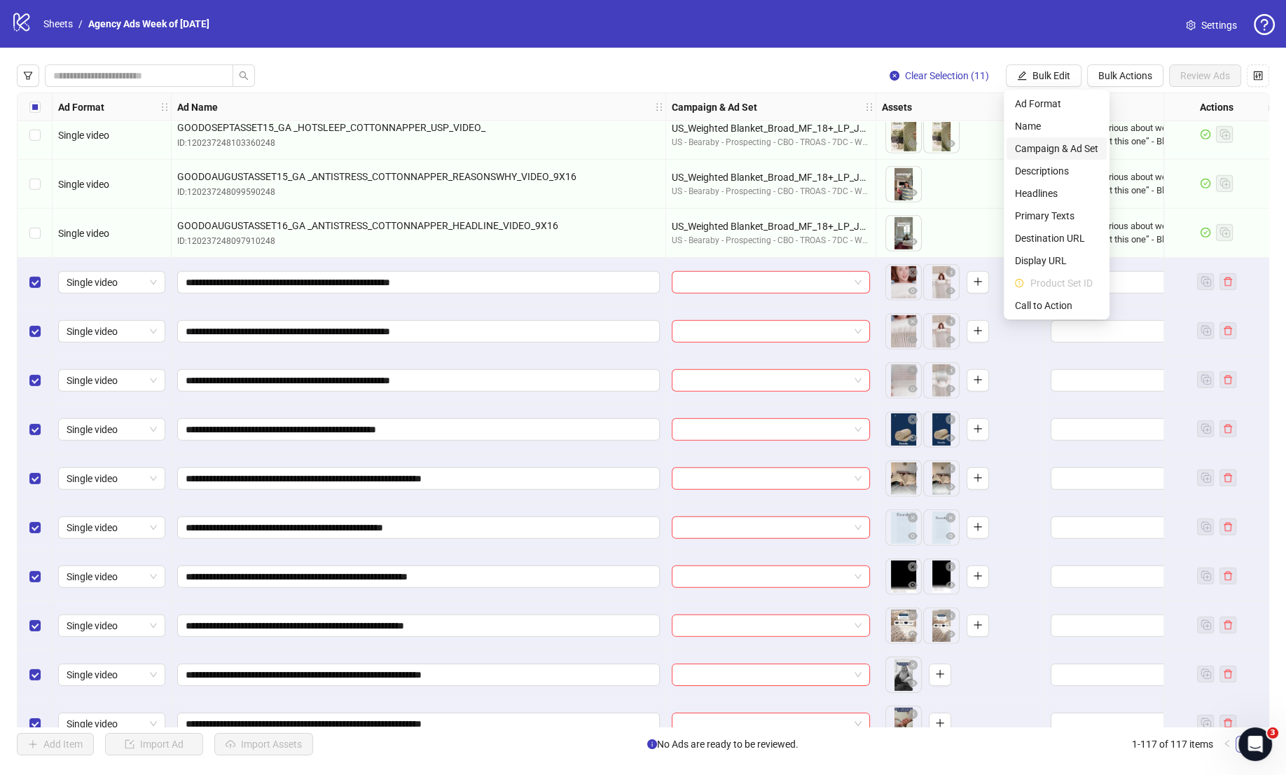
click at [1035, 149] on span "Campaign & Ad Set" at bounding box center [1056, 148] width 83 height 15
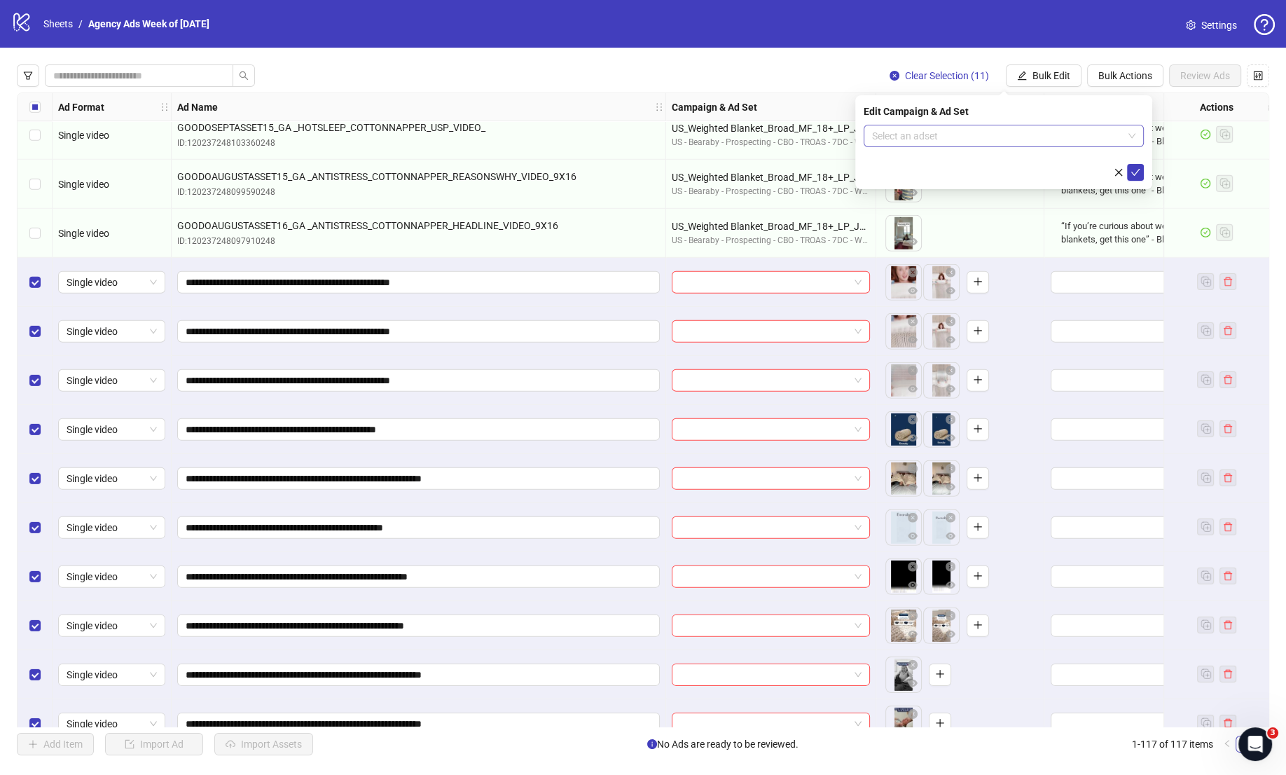
click at [986, 134] on input "search" at bounding box center [997, 135] width 251 height 21
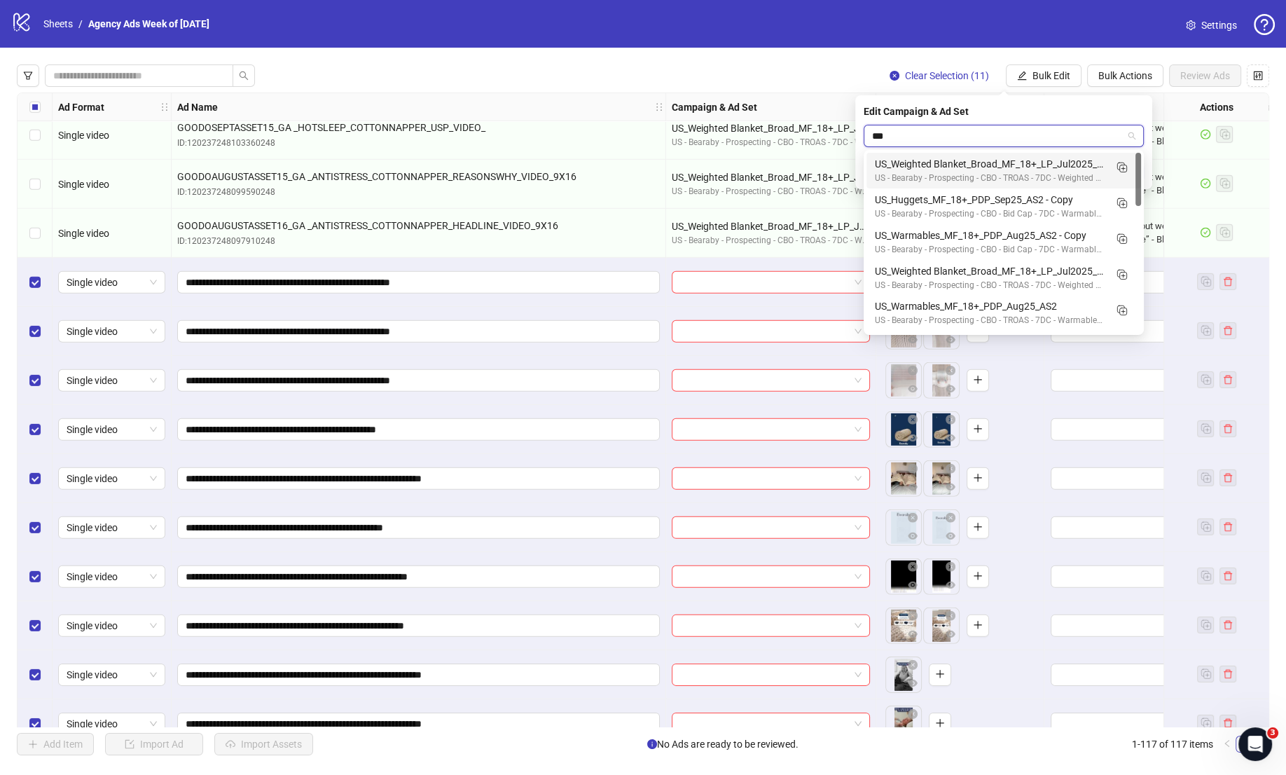
type input "****"
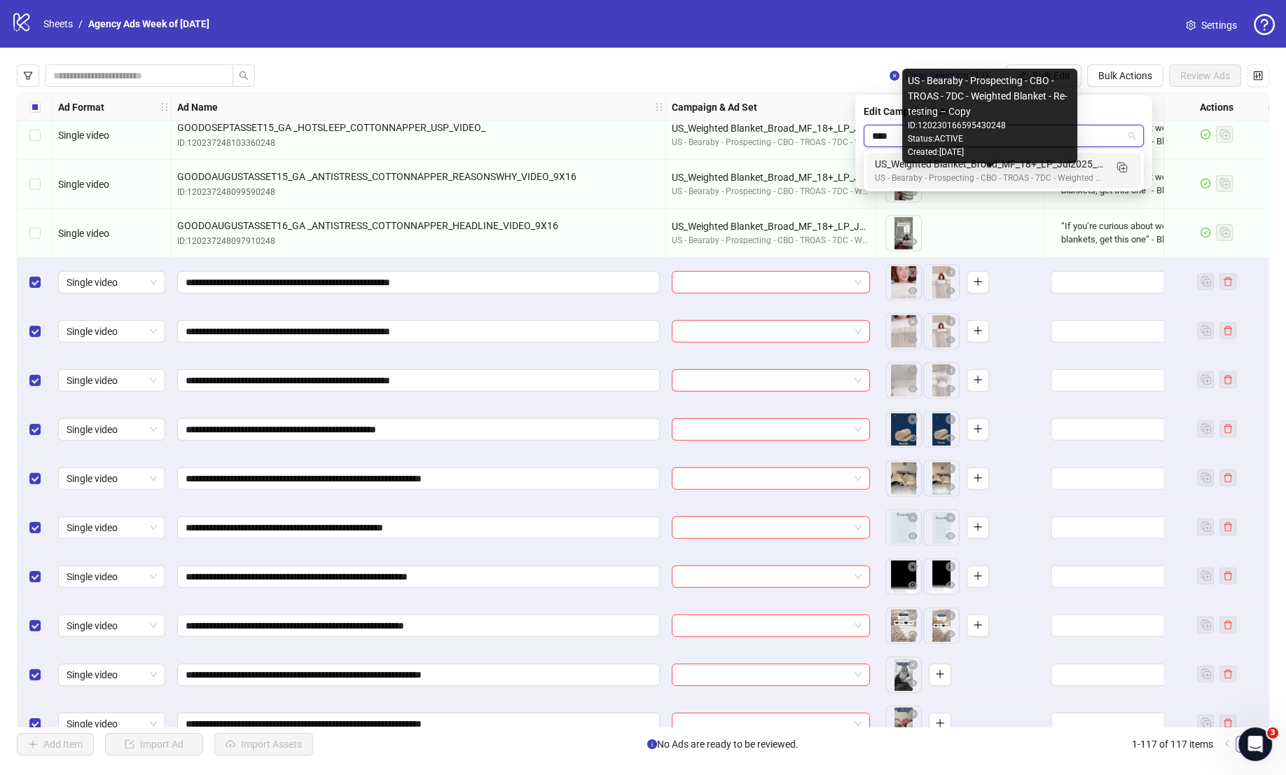
click at [1031, 179] on div "US - Bearaby - Prospecting - CBO - TROAS - 7DC - Weighted Blanket - Re-testing …" at bounding box center [990, 178] width 230 height 13
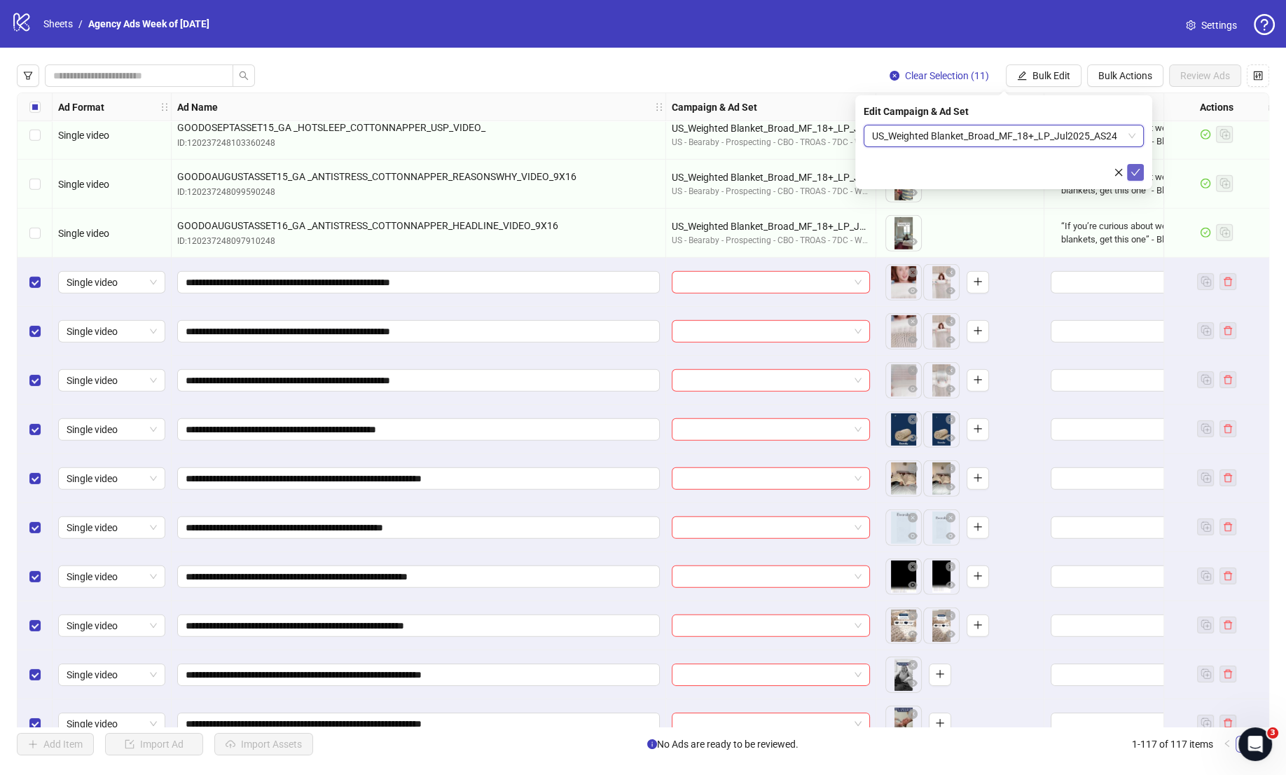
click at [1139, 176] on icon "check" at bounding box center [1135, 172] width 10 height 10
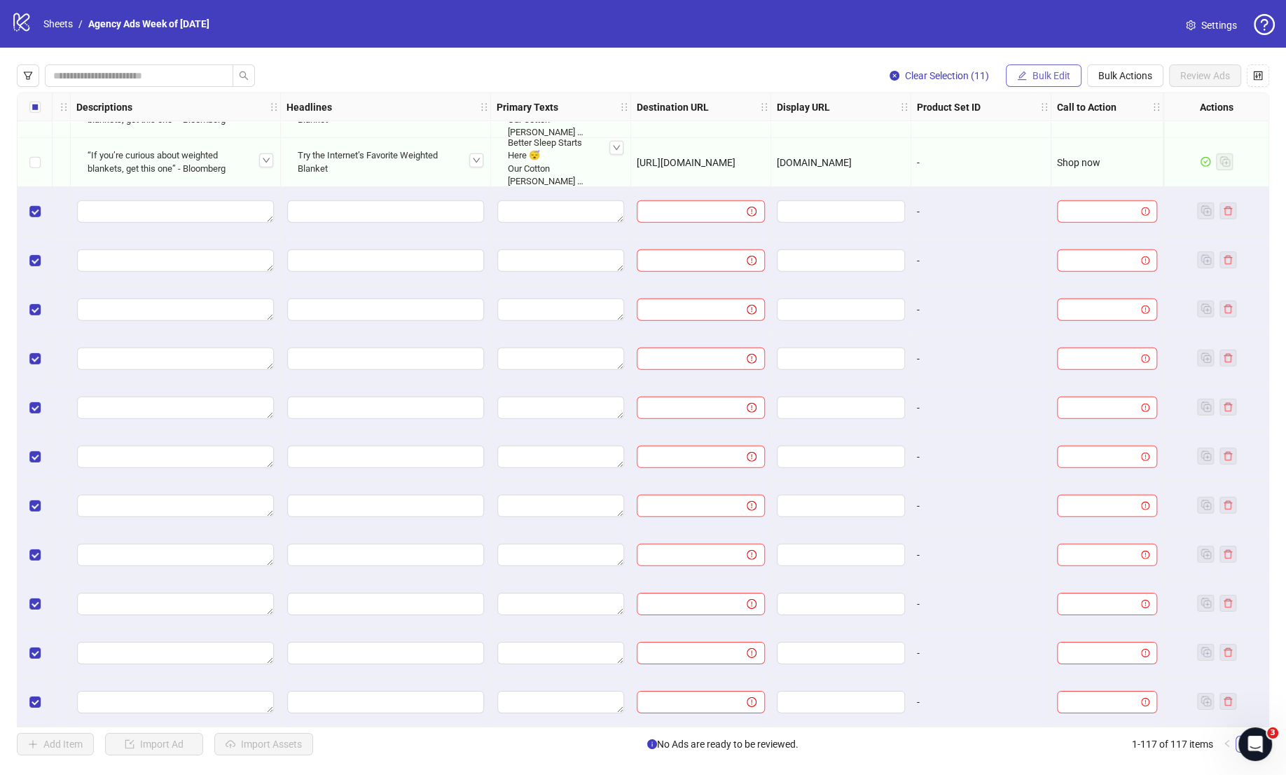
scroll to position [5060, 973]
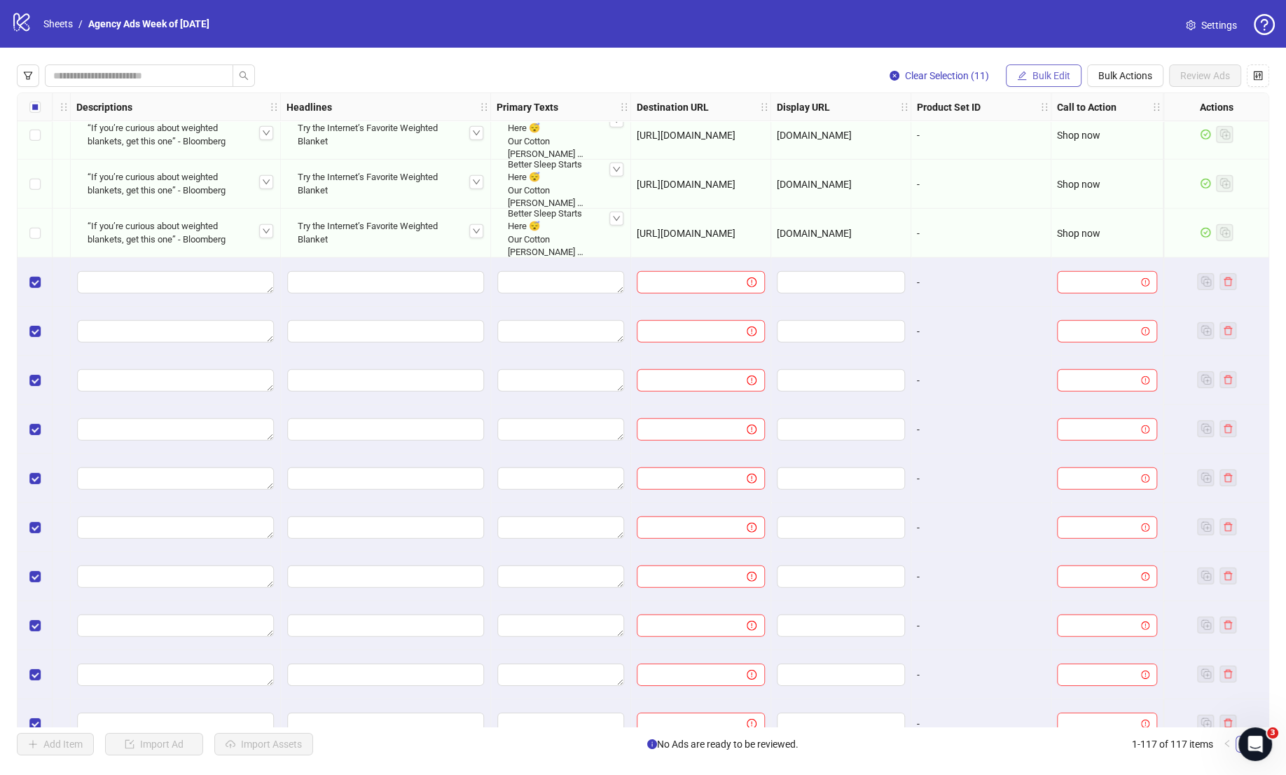
drag, startPoint x: 1056, startPoint y: 71, endPoint x: 1055, endPoint y: 83, distance: 11.3
click at [1055, 71] on span "Bulk Edit" at bounding box center [1051, 75] width 38 height 11
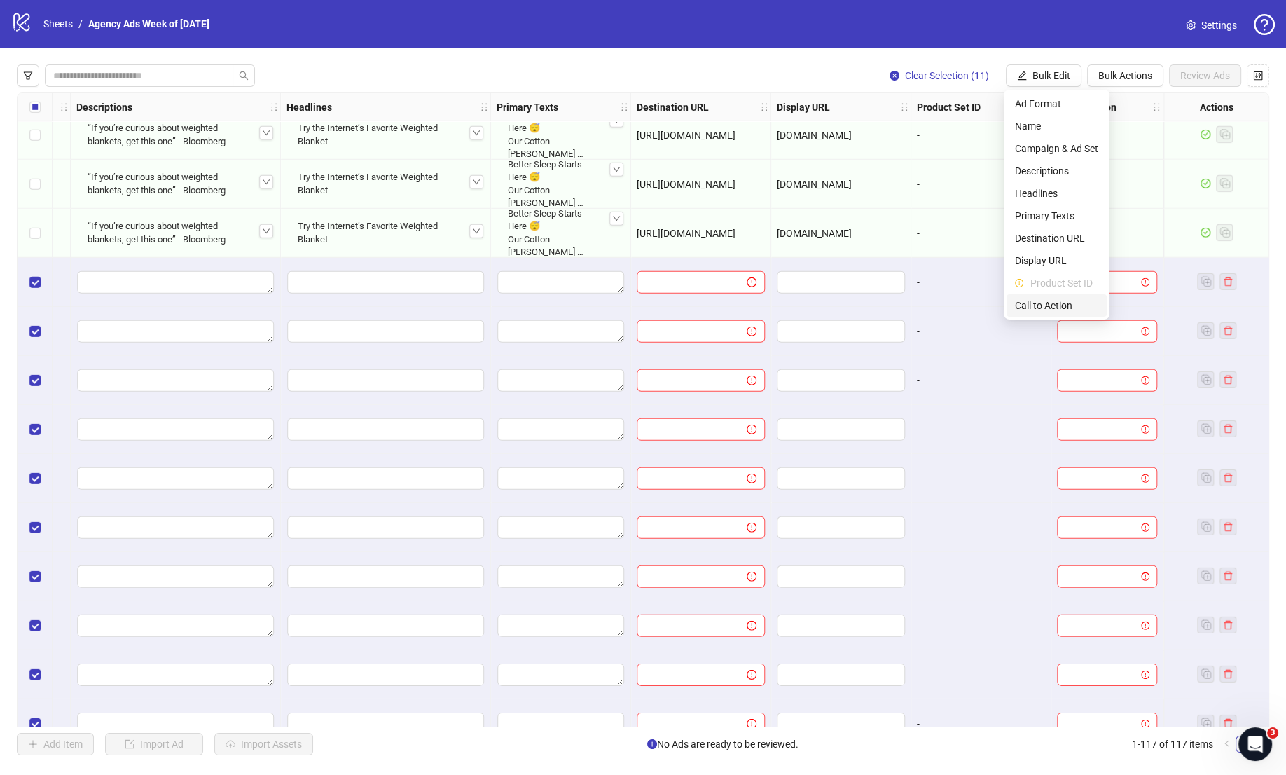
click at [1060, 314] on li "Call to Action" at bounding box center [1056, 305] width 100 height 22
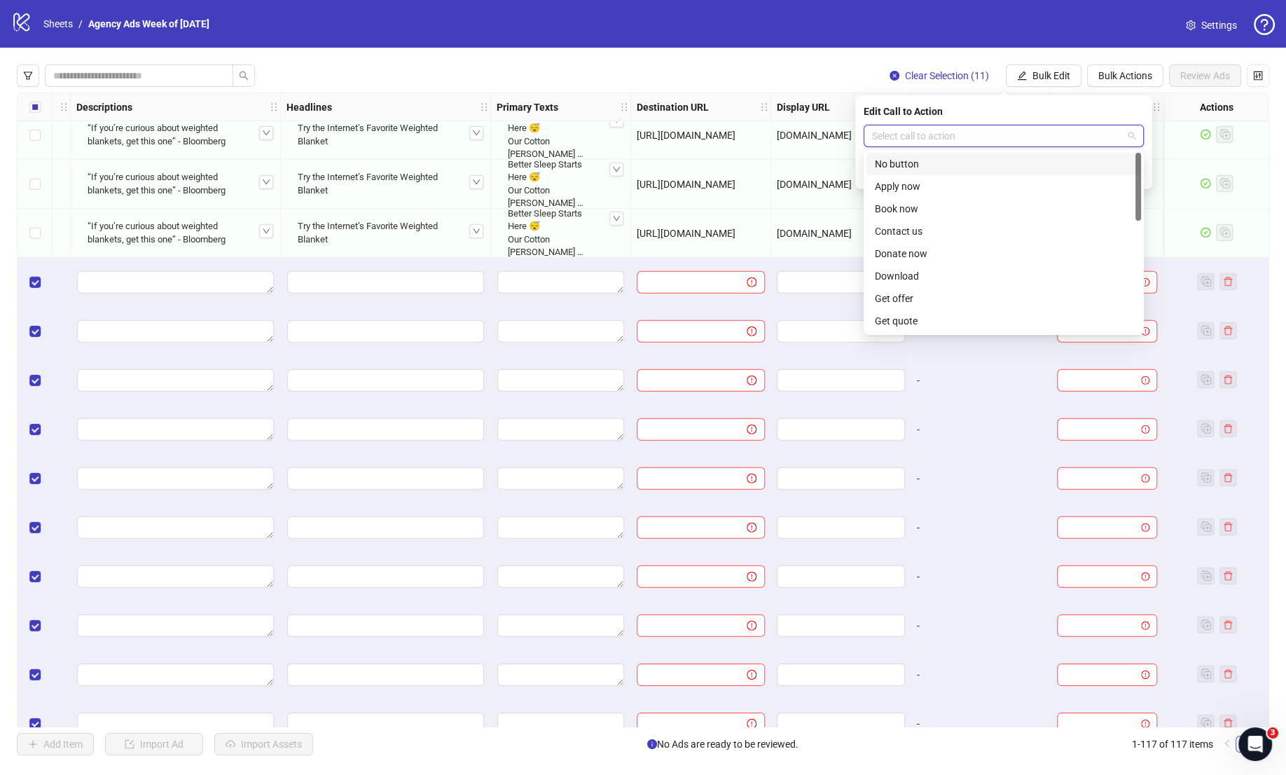
click at [1025, 138] on input "search" at bounding box center [997, 135] width 251 height 21
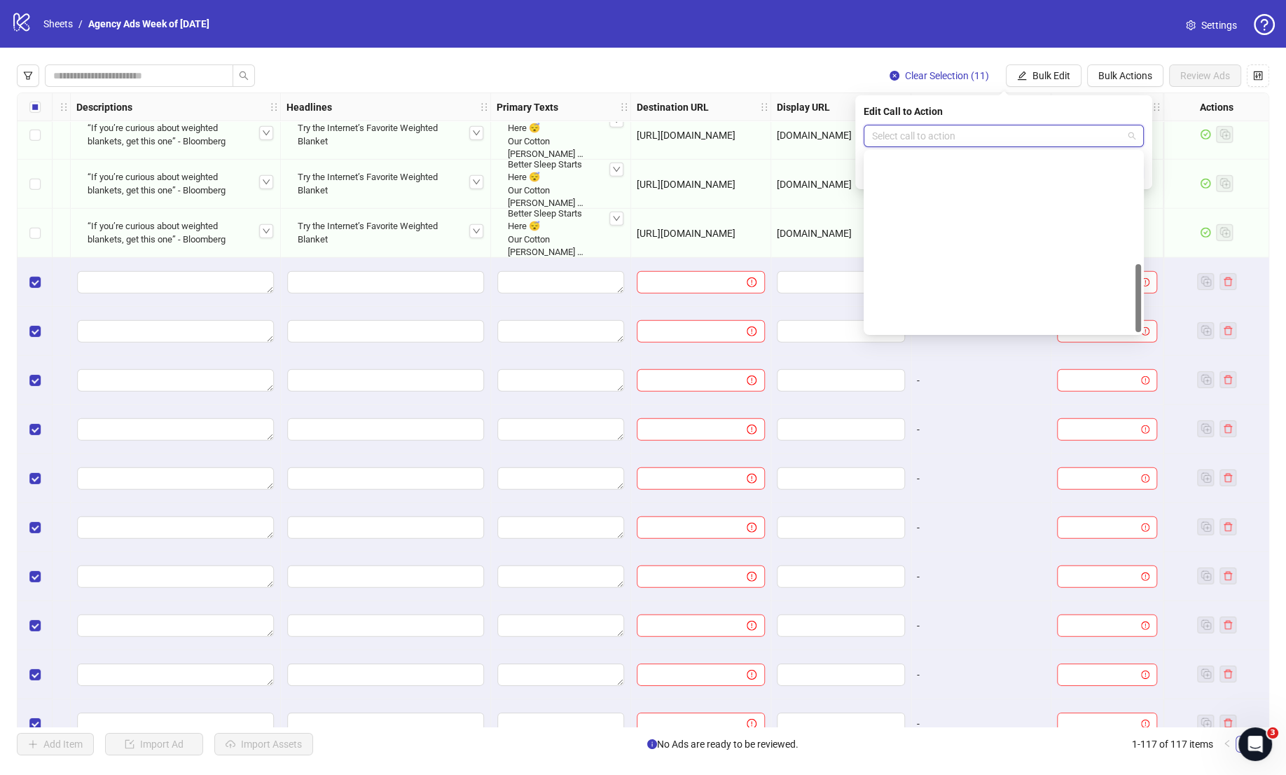
scroll to position [291, 0]
click at [977, 207] on div "Shop now" at bounding box center [1004, 208] width 258 height 15
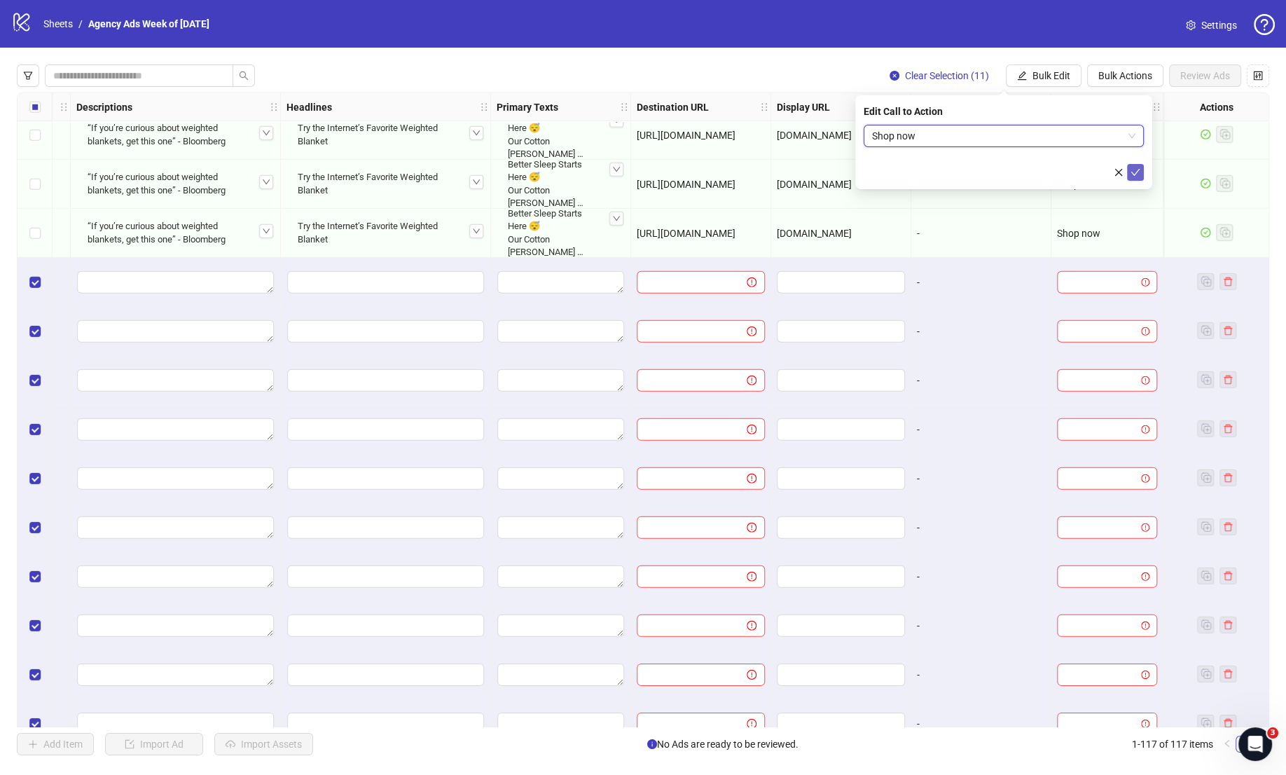
click at [1129, 170] on button "submit" at bounding box center [1135, 172] width 17 height 17
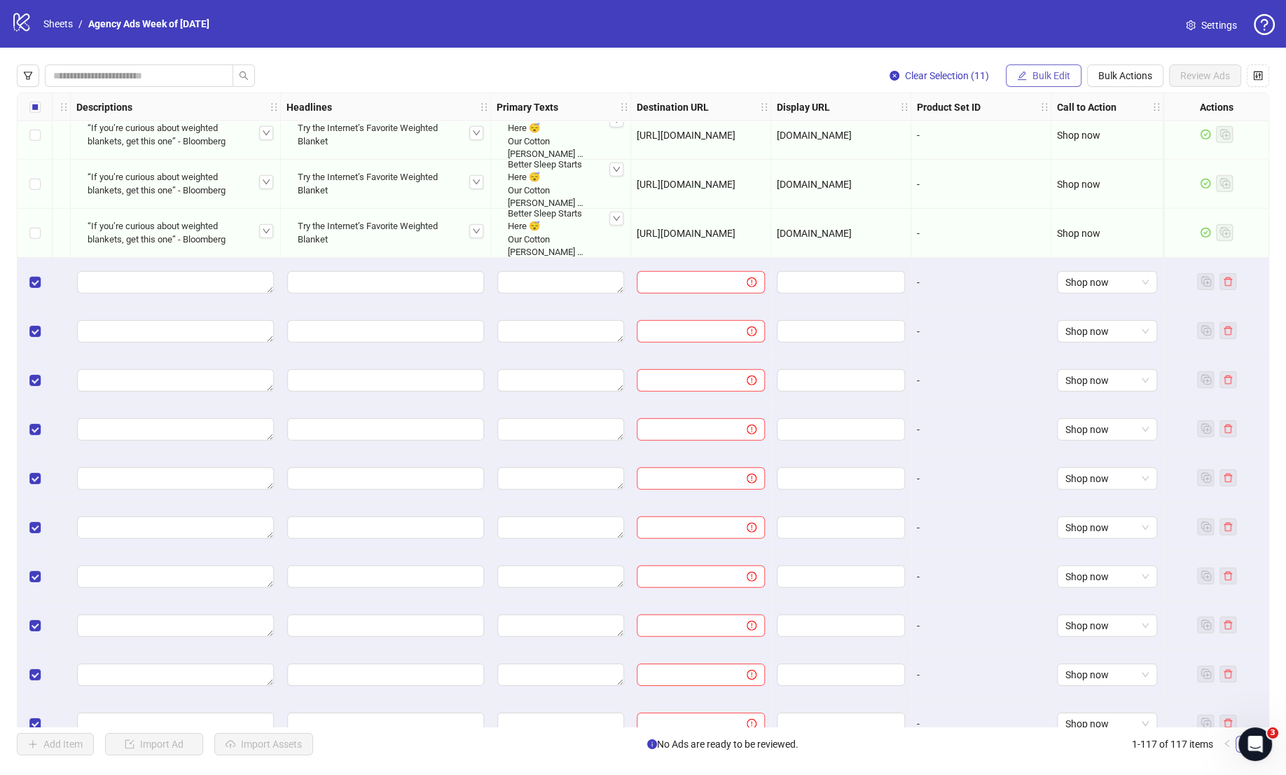
click at [1041, 71] on span "Bulk Edit" at bounding box center [1051, 75] width 38 height 11
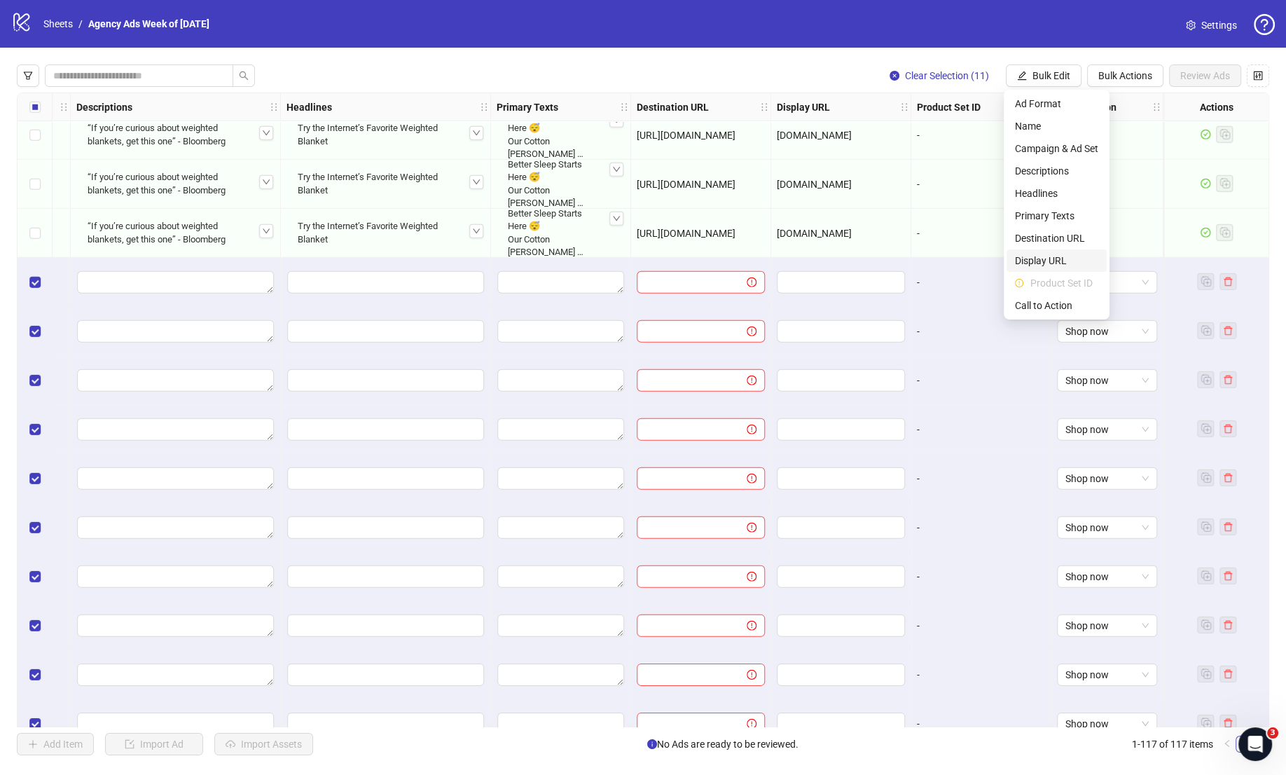
click at [1046, 256] on span "Display URL" at bounding box center [1056, 260] width 83 height 15
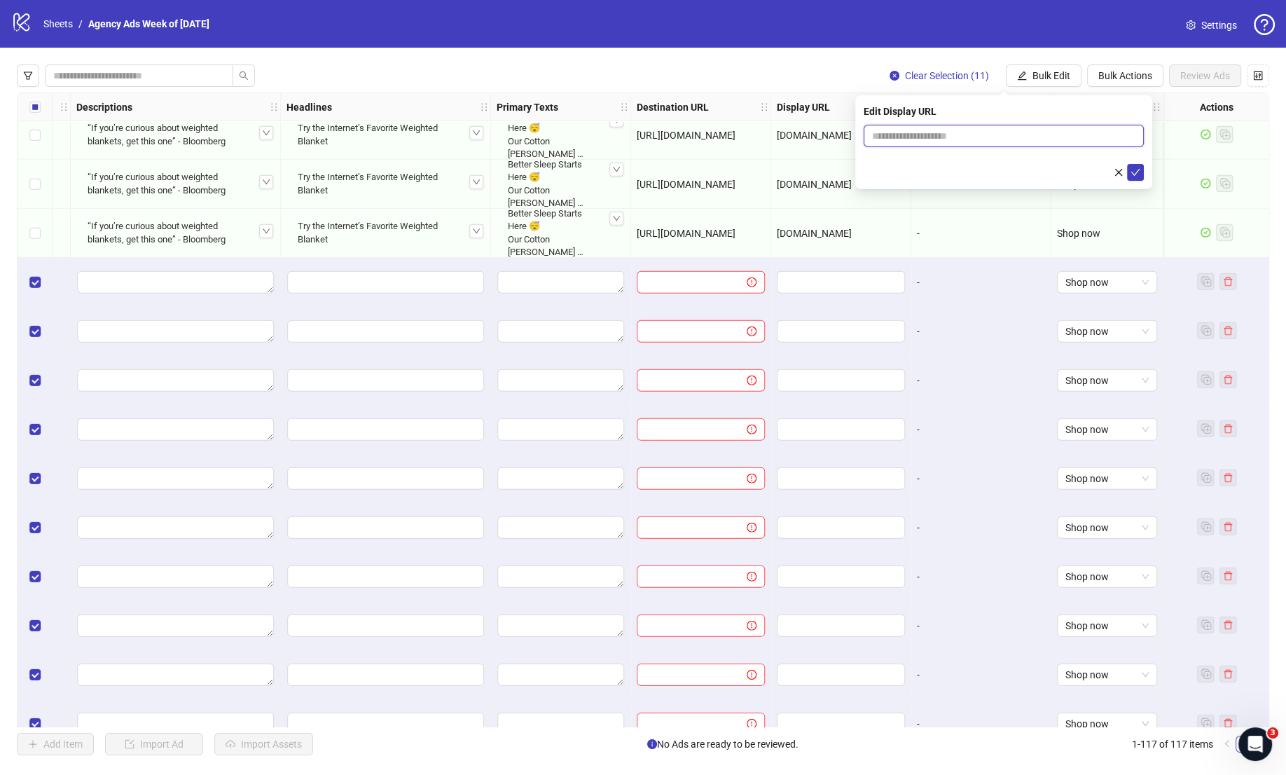
click at [985, 135] on input "text" at bounding box center [1003, 136] width 280 height 22
click at [985, 134] on input "text" at bounding box center [1003, 136] width 280 height 22
type input "**********"
click at [1132, 172] on icon "check" at bounding box center [1135, 172] width 9 height 7
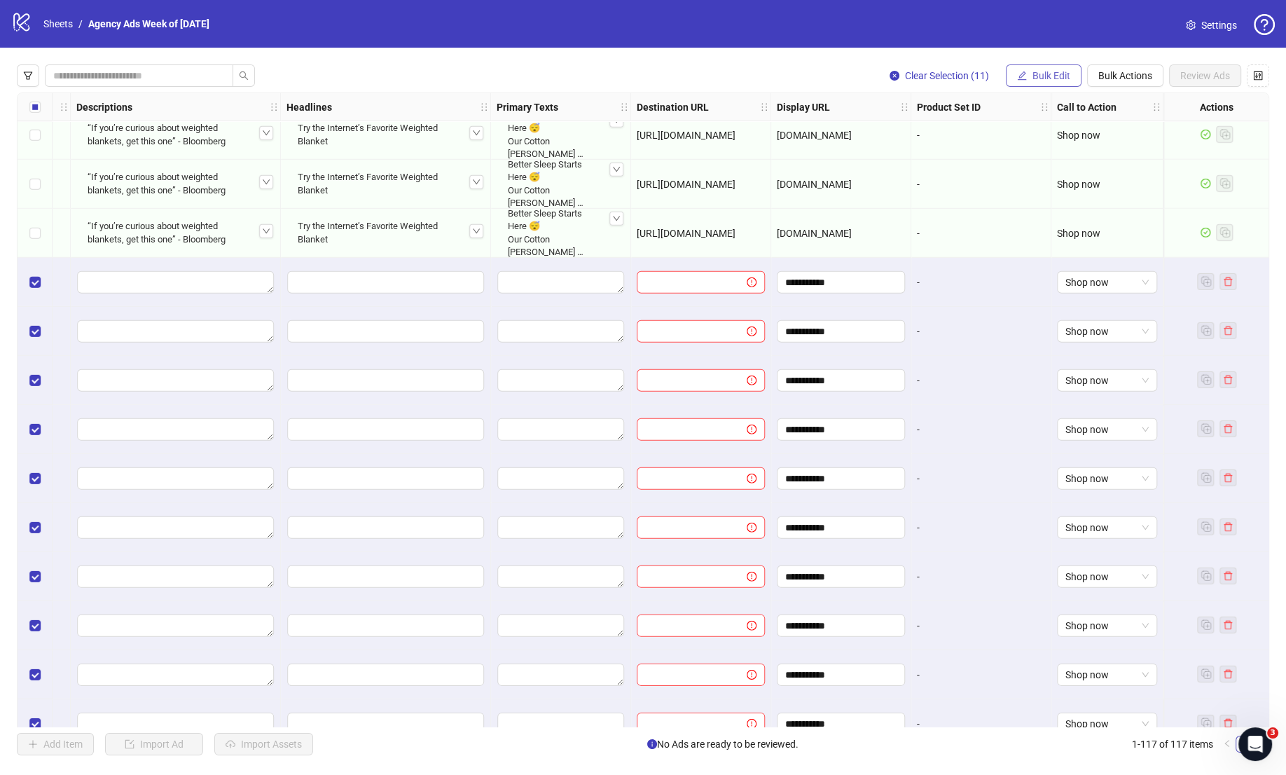
drag, startPoint x: 1036, startPoint y: 75, endPoint x: 1041, endPoint y: 81, distance: 7.4
click at [1038, 78] on span "Bulk Edit" at bounding box center [1051, 75] width 38 height 11
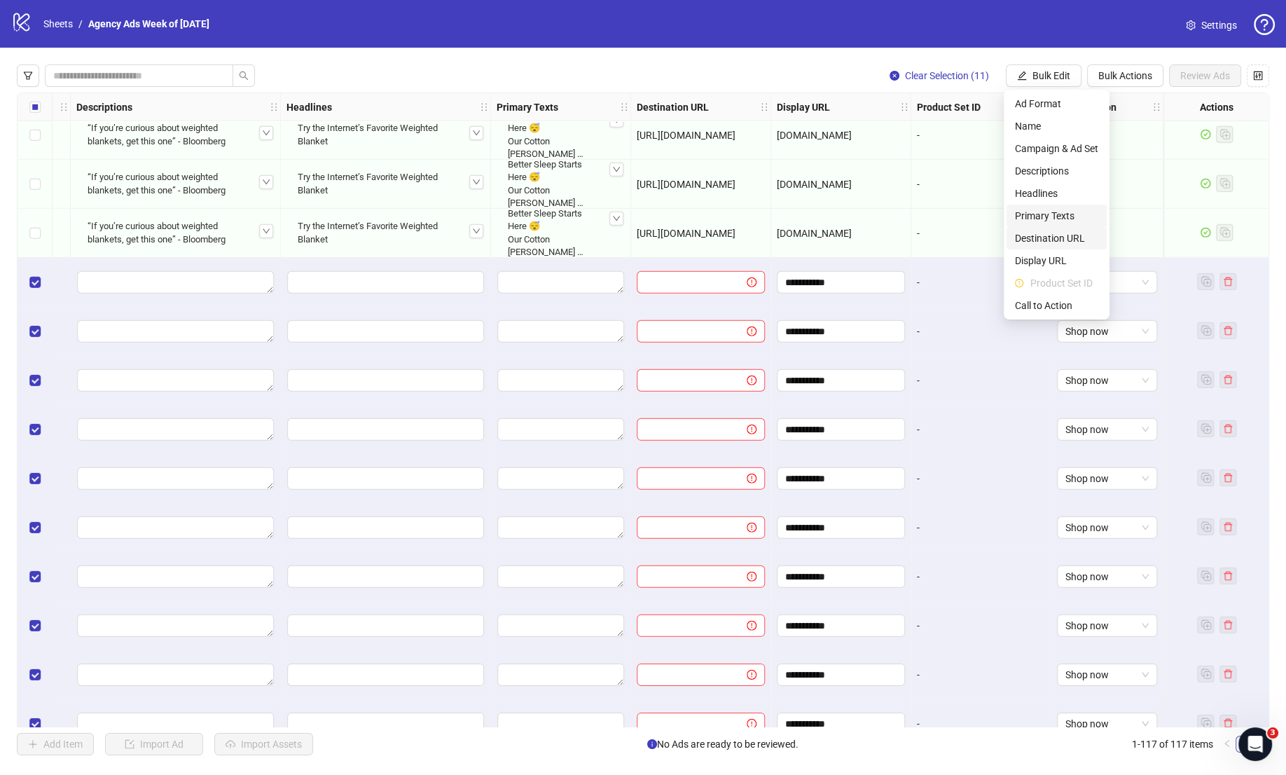
click at [1065, 230] on li "Destination URL" at bounding box center [1056, 238] width 100 height 22
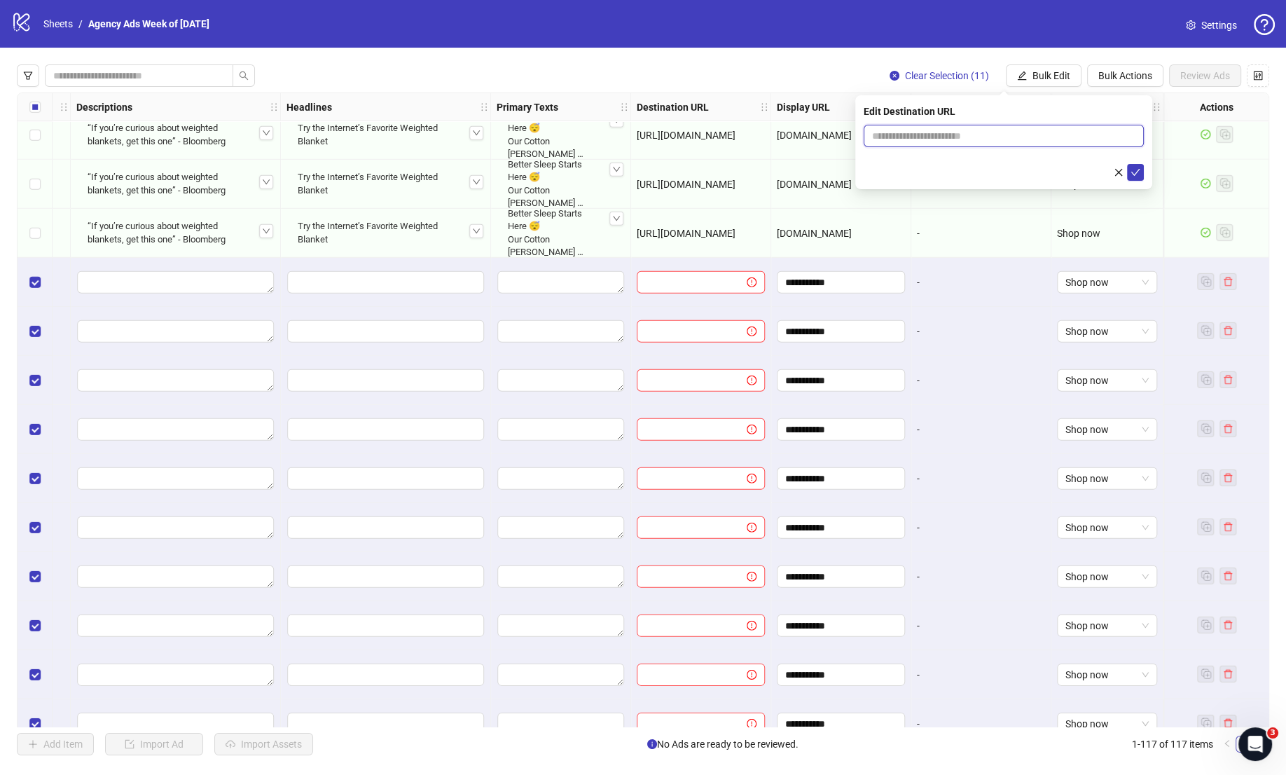
click at [924, 134] on input "text" at bounding box center [998, 135] width 252 height 15
click at [927, 140] on input "text" at bounding box center [998, 135] width 252 height 15
type input "**********"
click at [1139, 172] on icon "check" at bounding box center [1135, 172] width 10 height 10
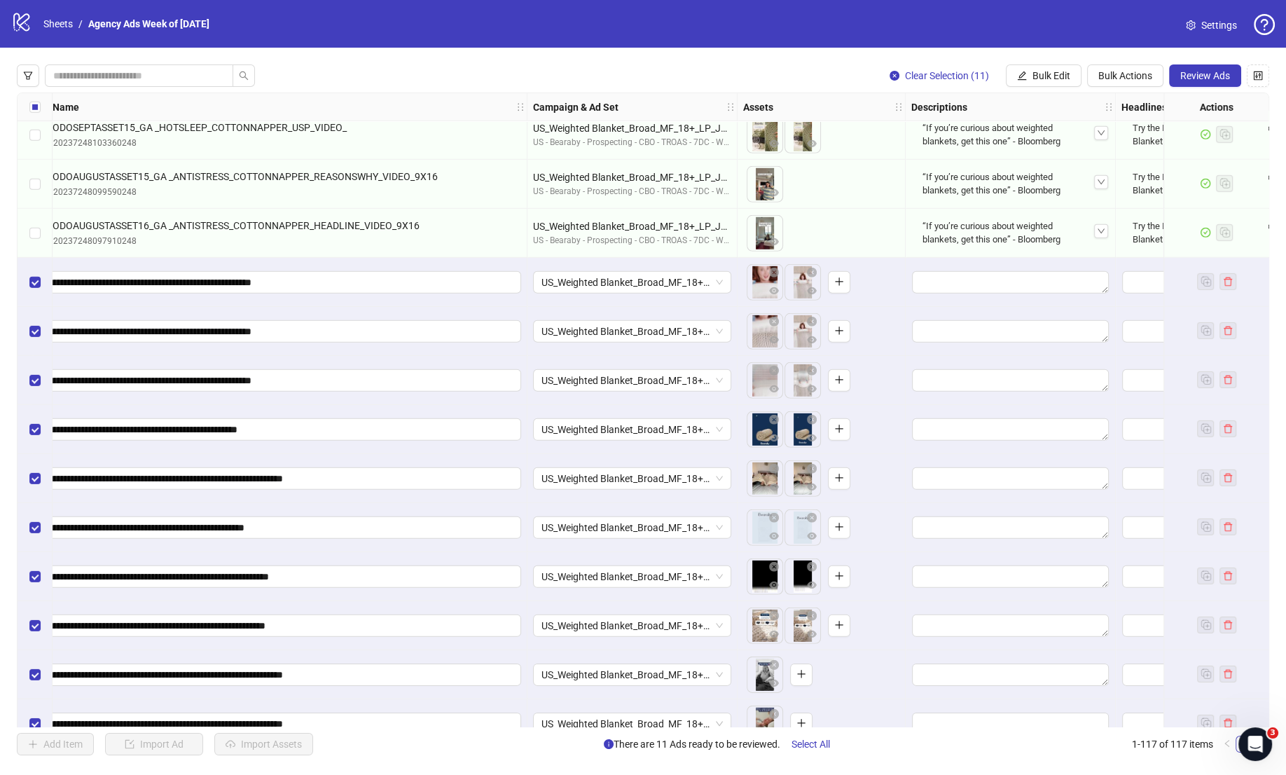
scroll to position [5060, 624]
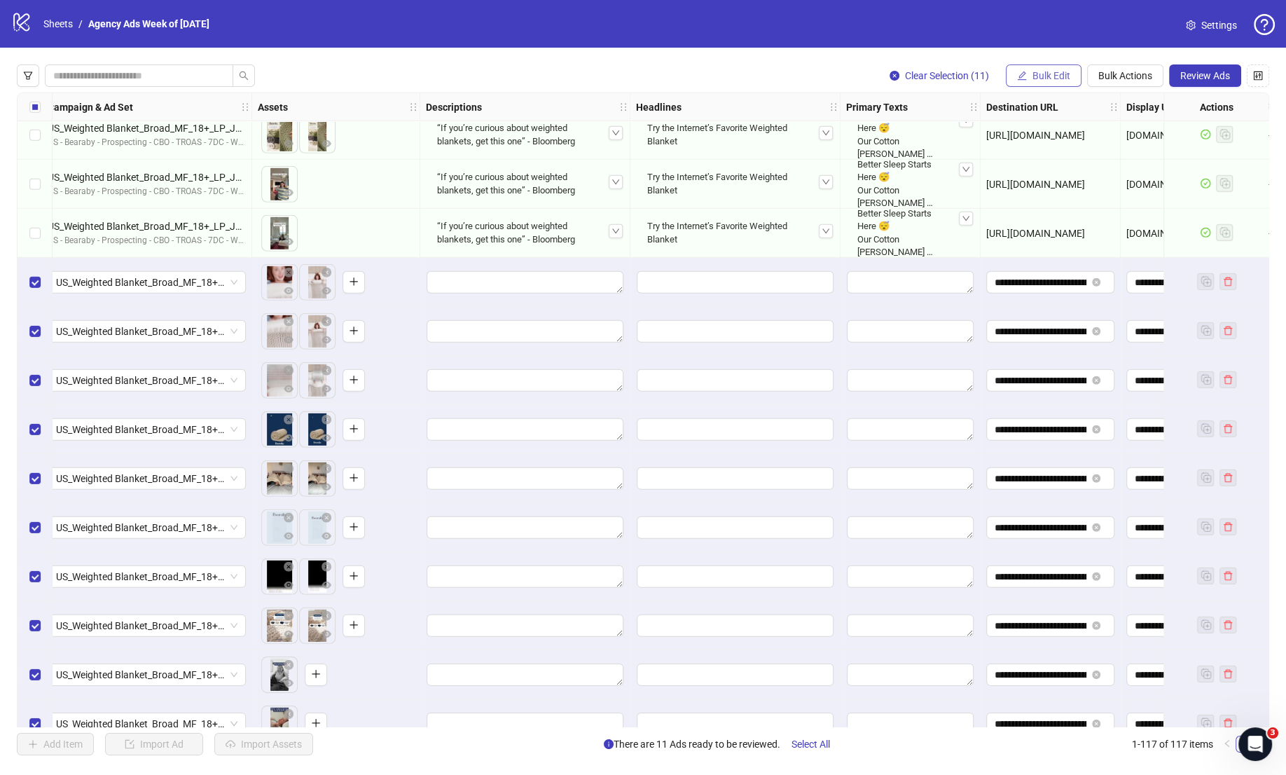
click at [1037, 79] on span "Bulk Edit" at bounding box center [1051, 75] width 38 height 11
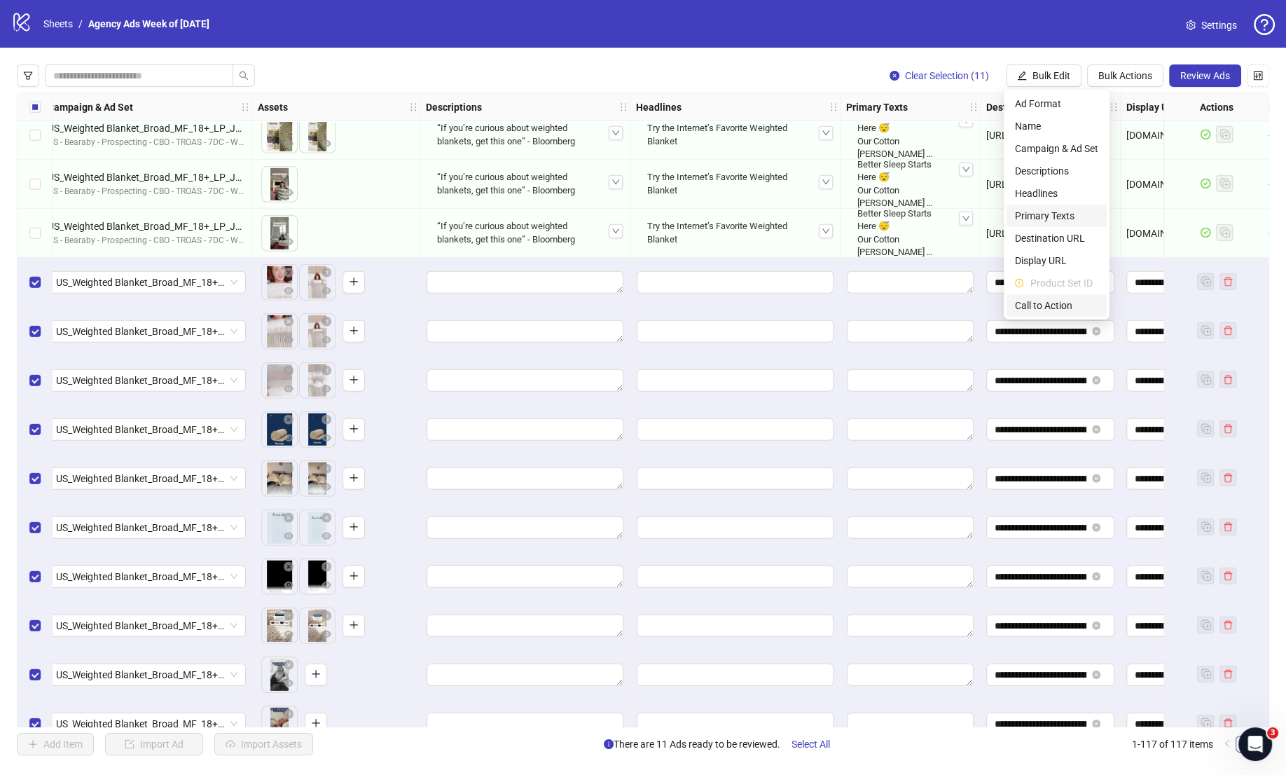
click at [1032, 216] on span "Primary Texts" at bounding box center [1056, 215] width 83 height 15
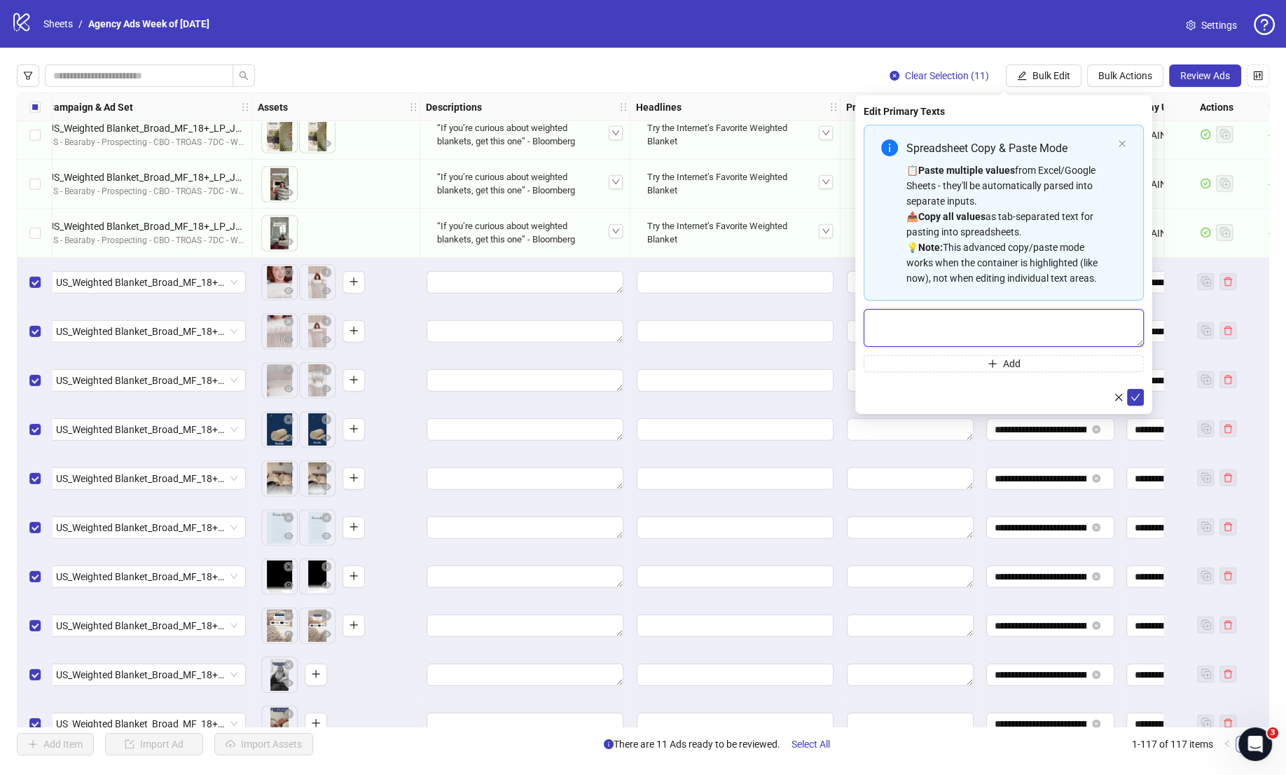
click at [913, 314] on textarea "Multi-text input container - paste or copy values" at bounding box center [1003, 328] width 280 height 38
paste textarea "**********"
click at [877, 318] on textarea "**********" at bounding box center [1003, 328] width 280 height 38
type textarea "**********"
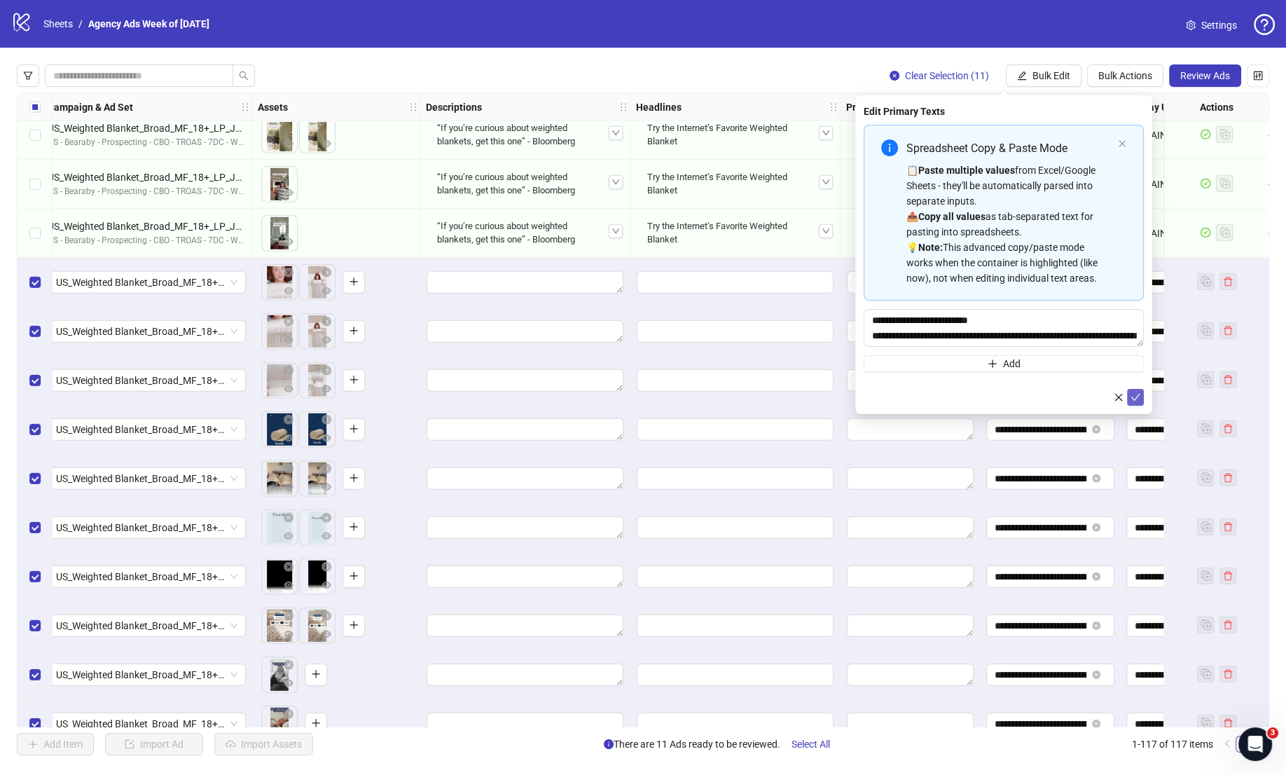
click at [1135, 398] on icon "check" at bounding box center [1135, 397] width 10 height 10
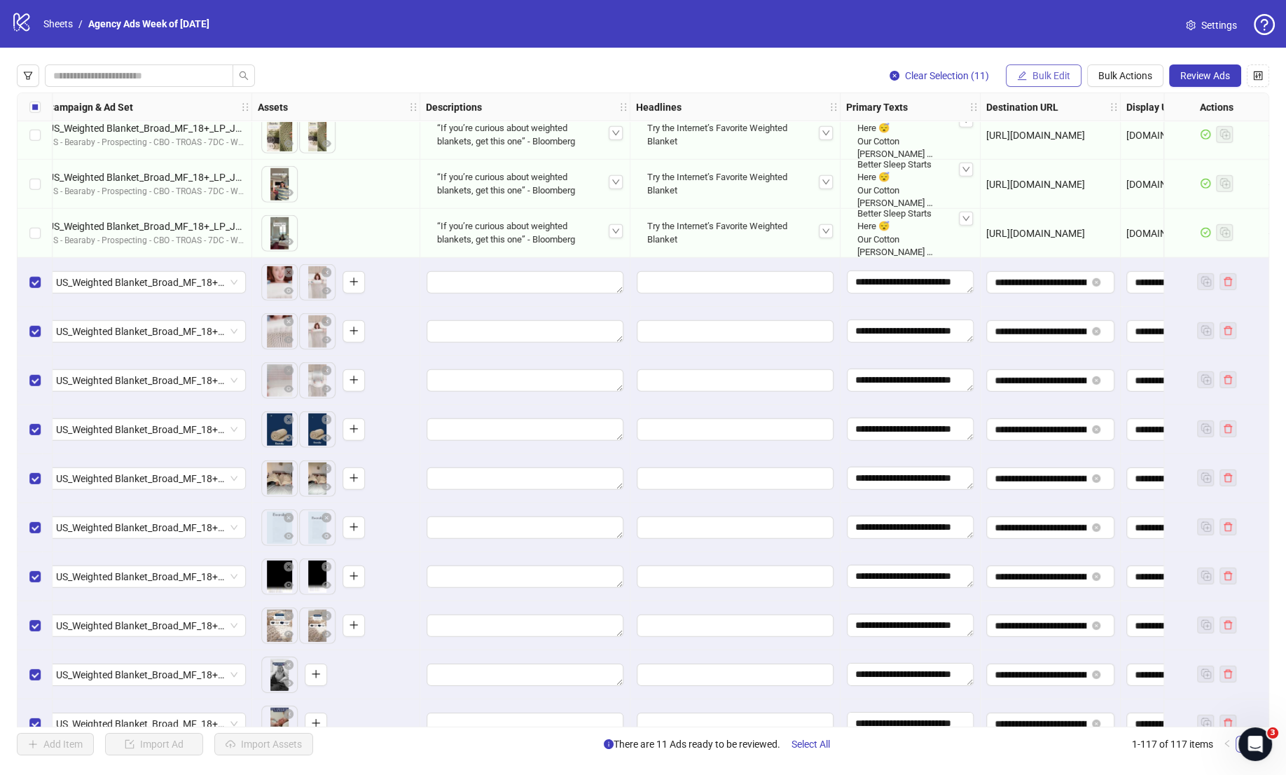
click at [1018, 78] on icon "edit" at bounding box center [1022, 76] width 10 height 10
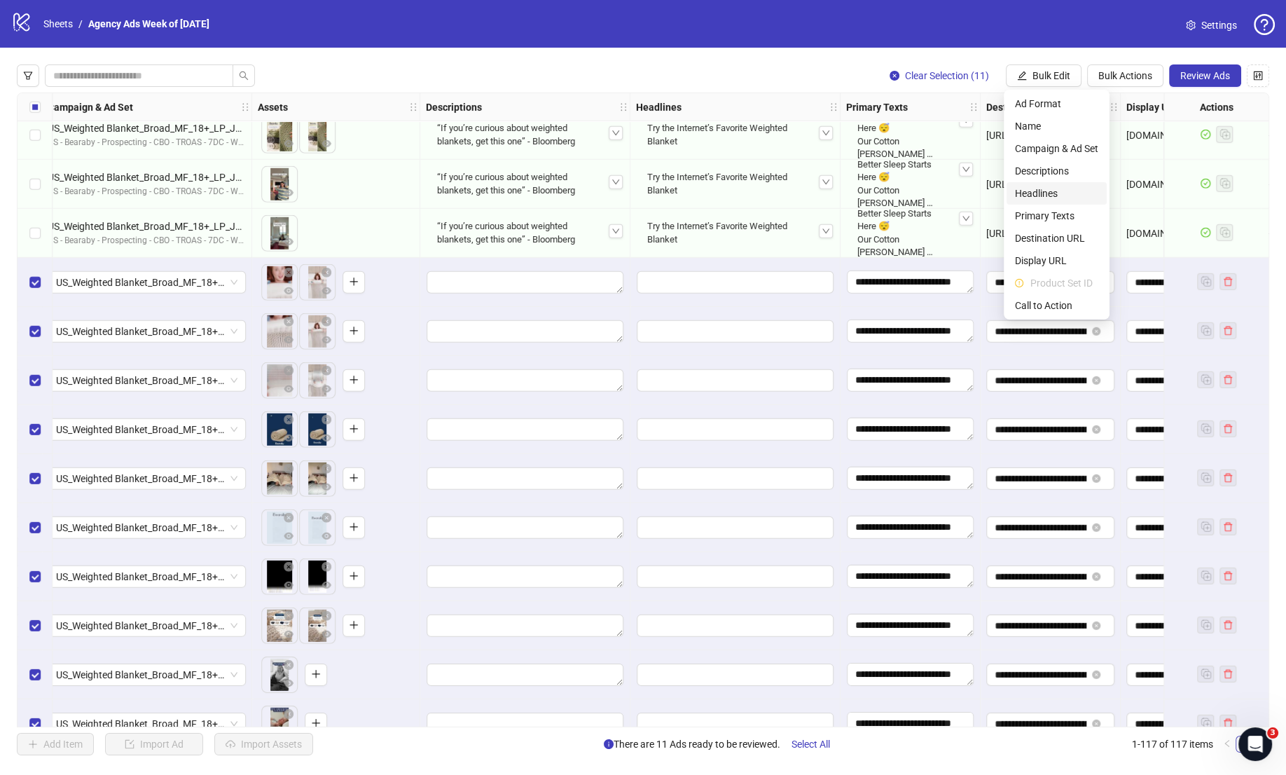
click at [1032, 188] on span "Headlines" at bounding box center [1056, 193] width 83 height 15
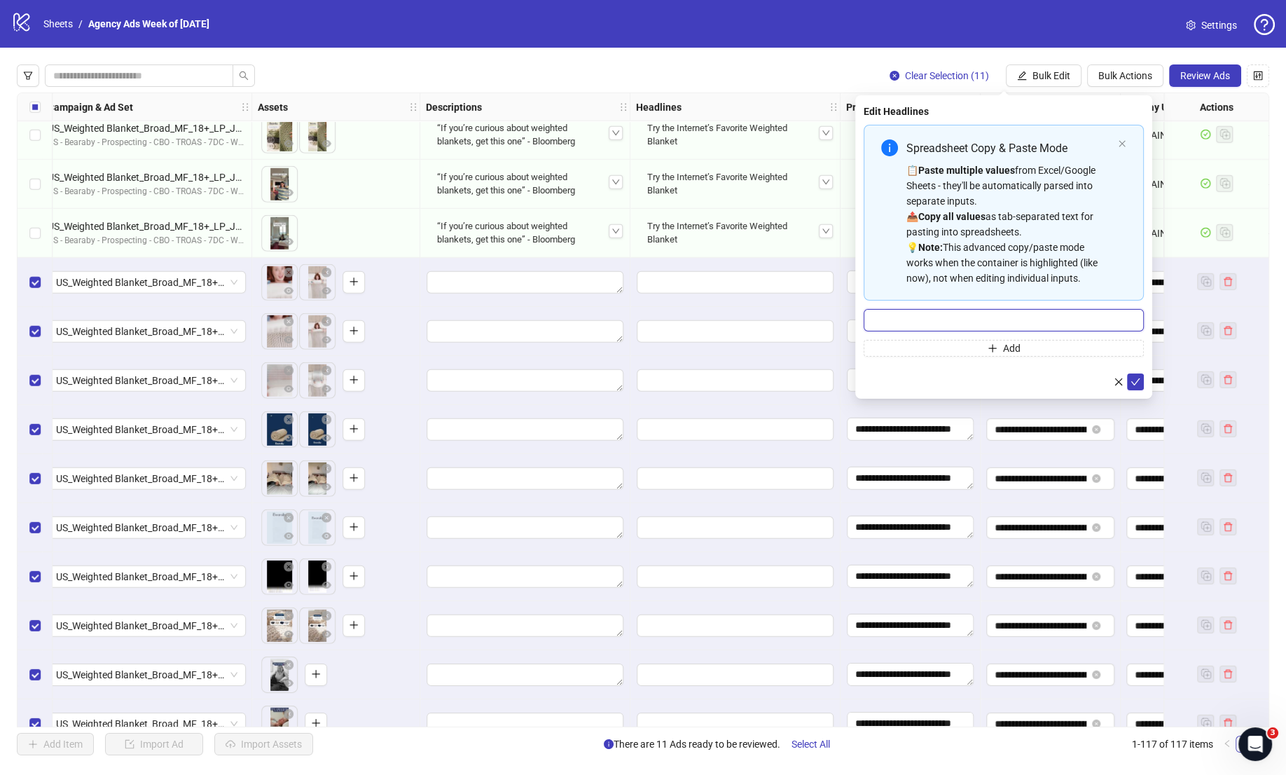
click at [961, 326] on input "Multi-input container - paste or copy values" at bounding box center [1003, 320] width 280 height 22
paste input "**********"
type input "**********"
click at [1132, 377] on span "submit" at bounding box center [1135, 381] width 10 height 11
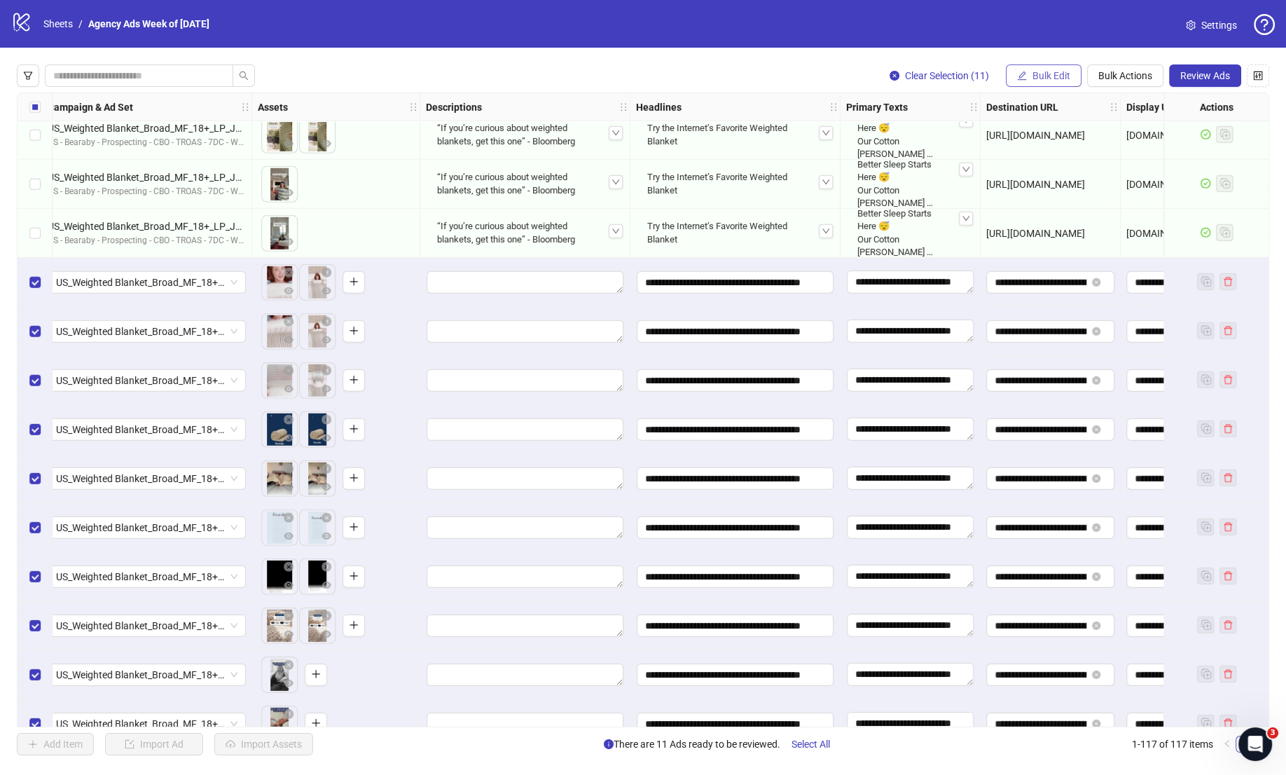
click at [1048, 76] on span "Bulk Edit" at bounding box center [1051, 75] width 38 height 11
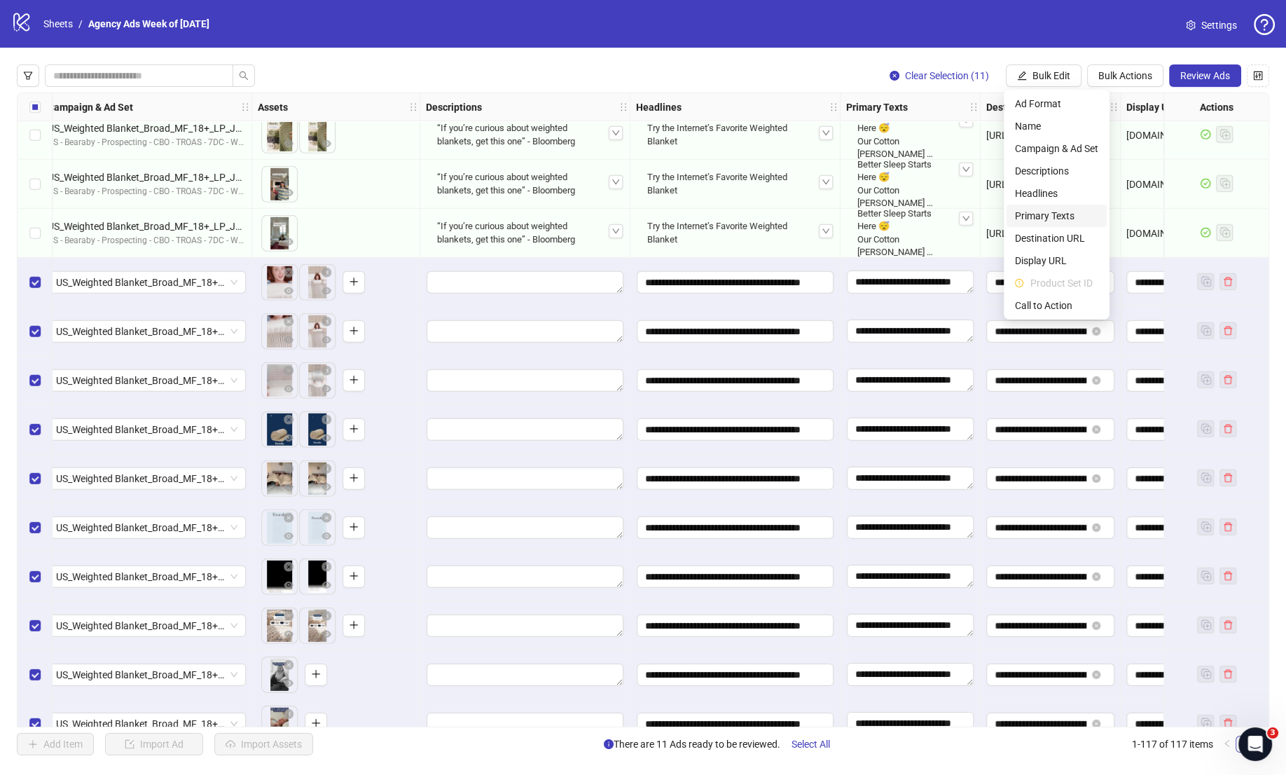
click at [1060, 221] on span "Primary Texts" at bounding box center [1056, 215] width 83 height 15
type textarea "**********"
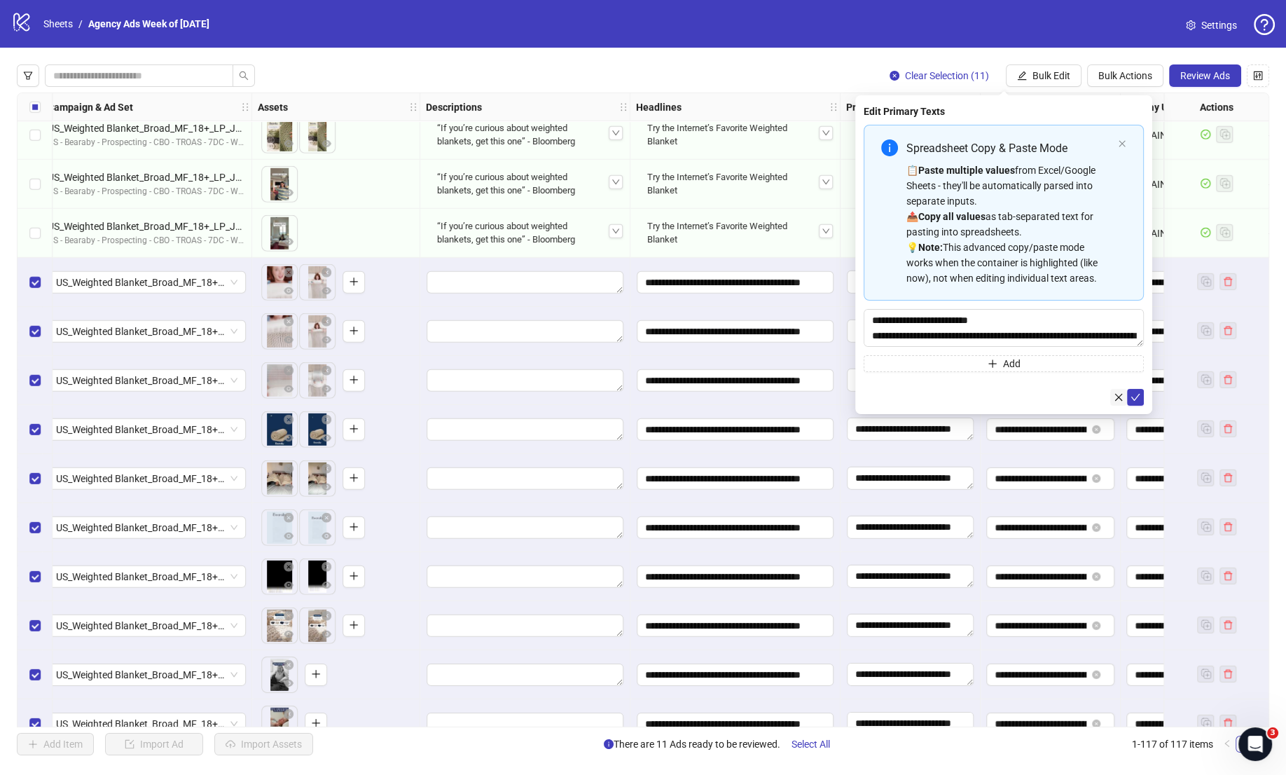
click at [1121, 396] on icon "close" at bounding box center [1119, 398] width 8 height 8
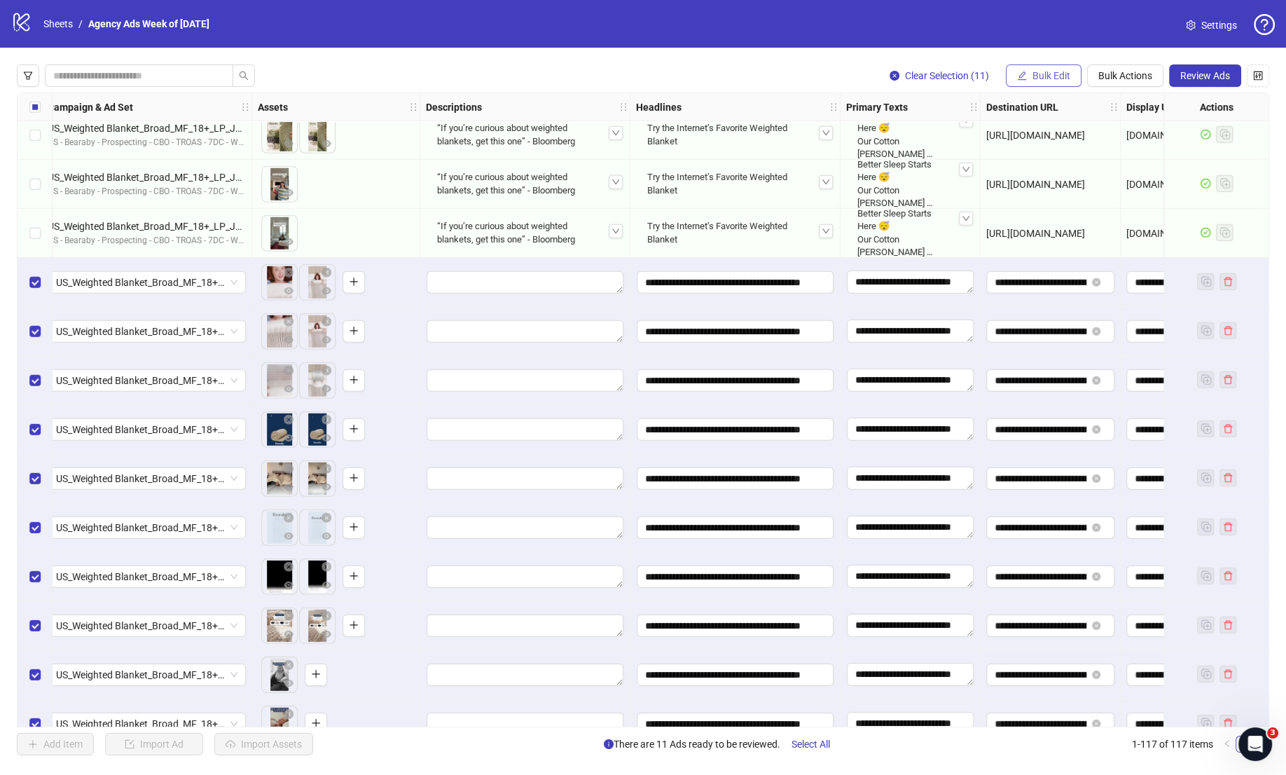
click at [1045, 73] on span "Bulk Edit" at bounding box center [1051, 75] width 38 height 11
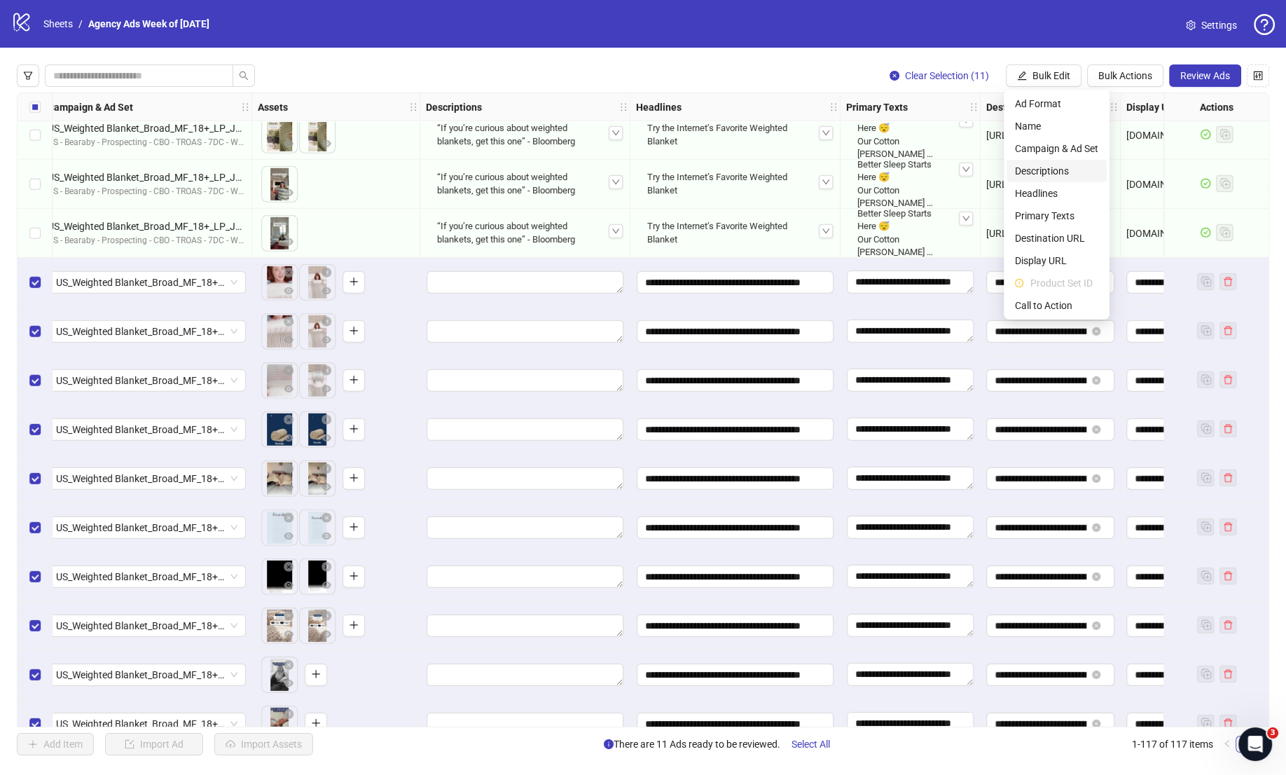
click at [1068, 177] on span "Descriptions" at bounding box center [1056, 170] width 83 height 15
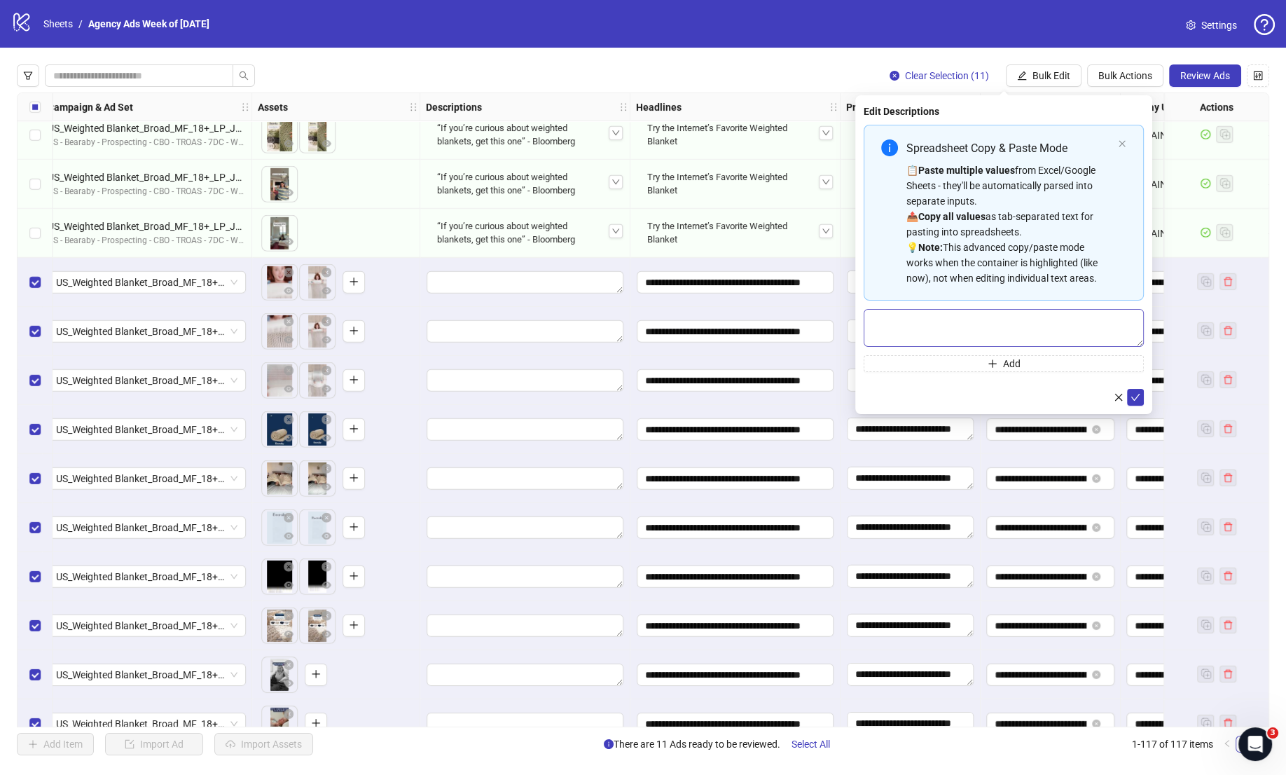
click at [1059, 335] on textarea "Multi-text input container - paste or copy values" at bounding box center [1003, 328] width 280 height 38
paste textarea "**********"
type textarea "**********"
click at [1132, 401] on icon "check" at bounding box center [1135, 397] width 10 height 10
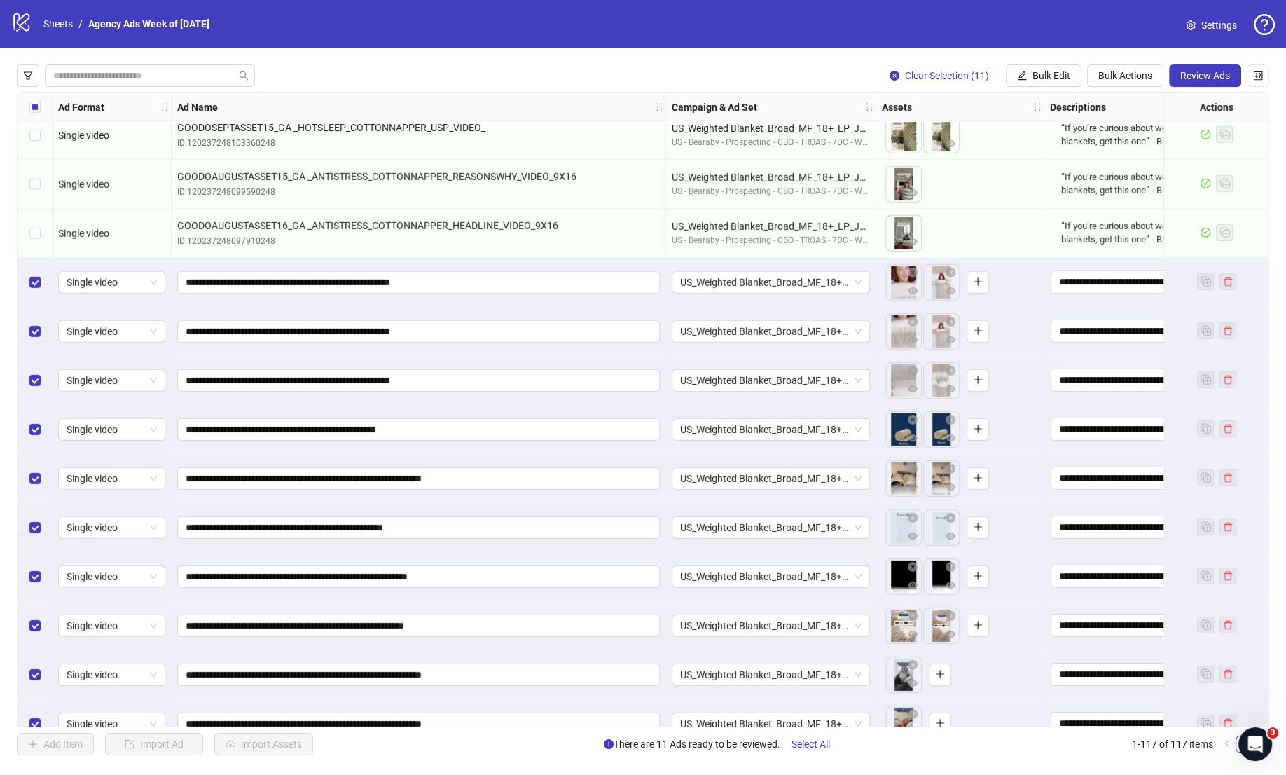
scroll to position [5131, 0]
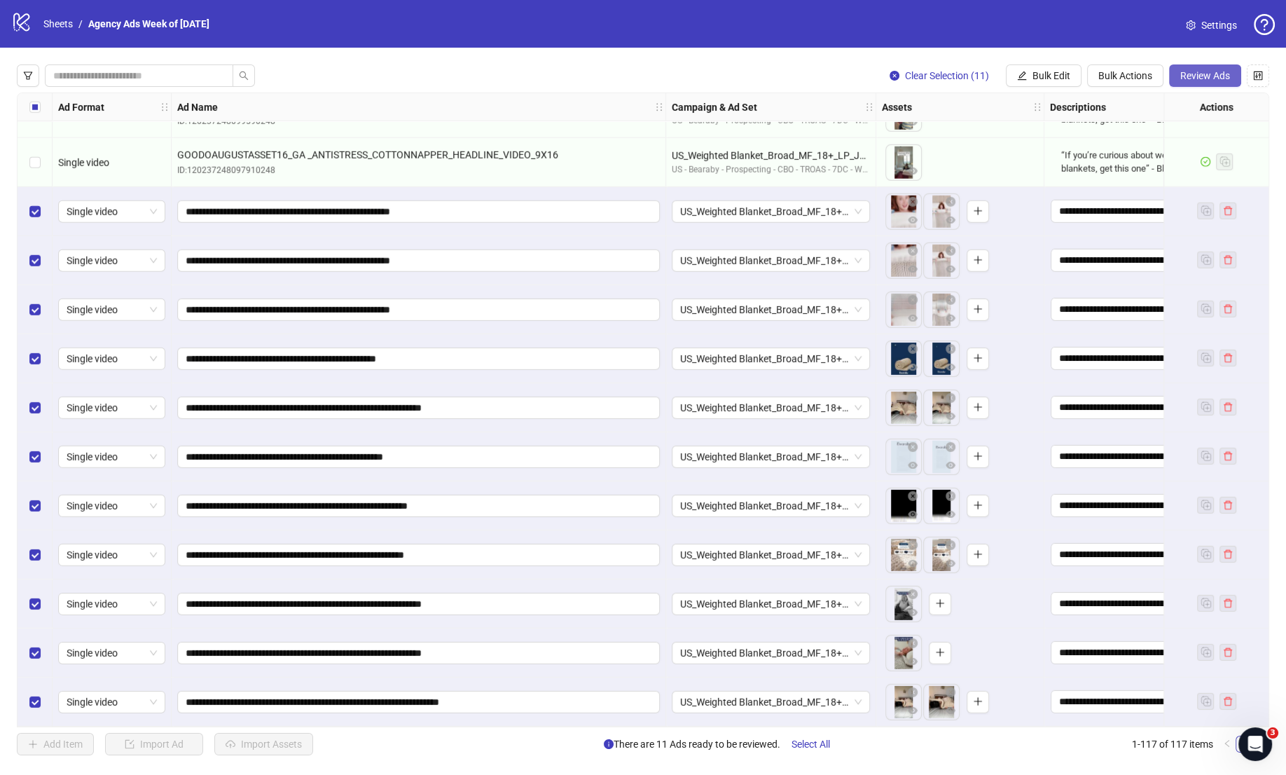
click at [1198, 74] on span "Review Ads" at bounding box center [1205, 75] width 50 height 11
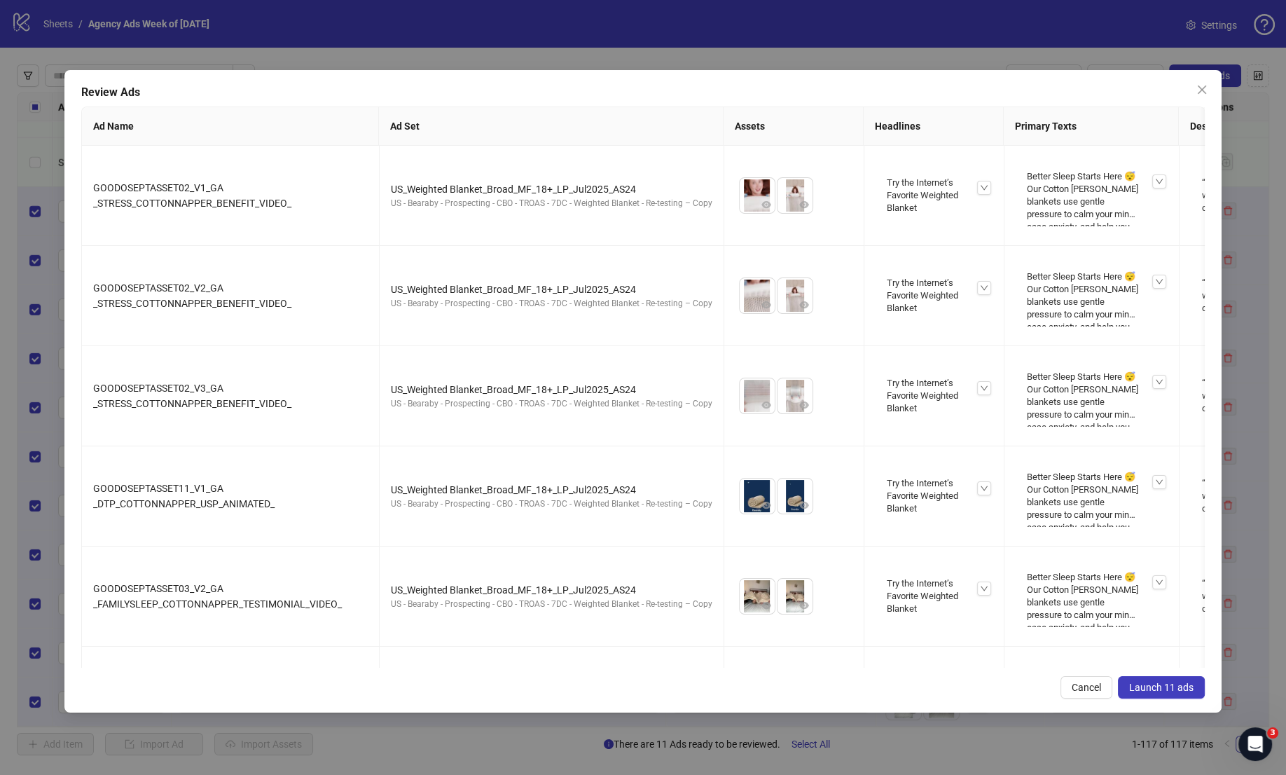
click at [1151, 690] on span "Launch 11 ads" at bounding box center [1161, 686] width 64 height 11
